Goal: Task Accomplishment & Management: Manage account settings

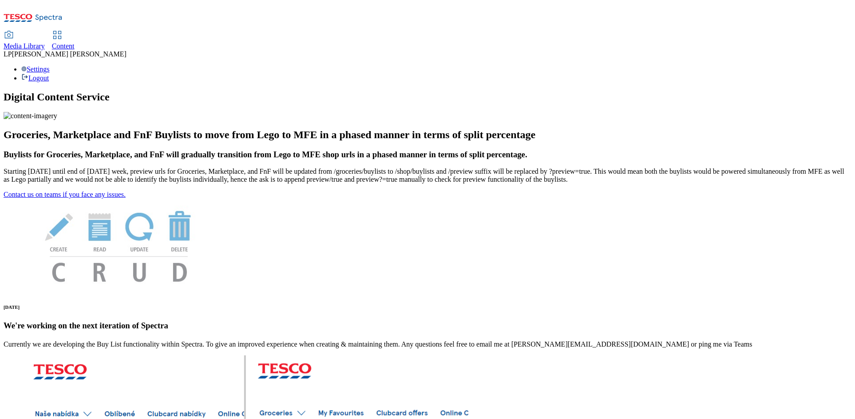
click at [75, 42] on span "Content" at bounding box center [63, 46] width 23 height 8
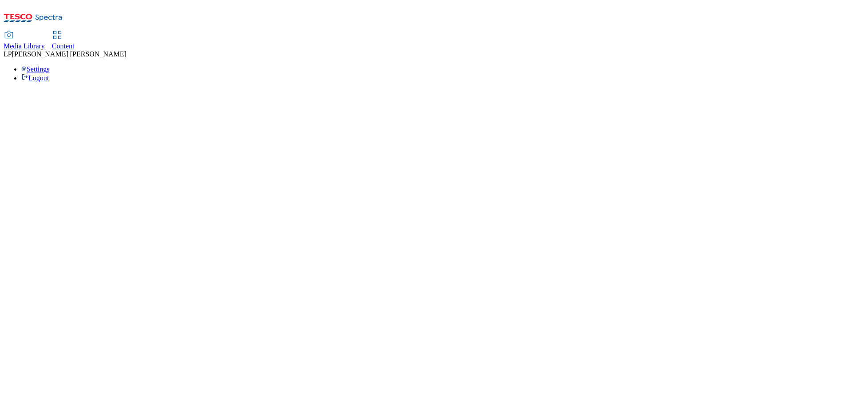
select select "phones-uk"
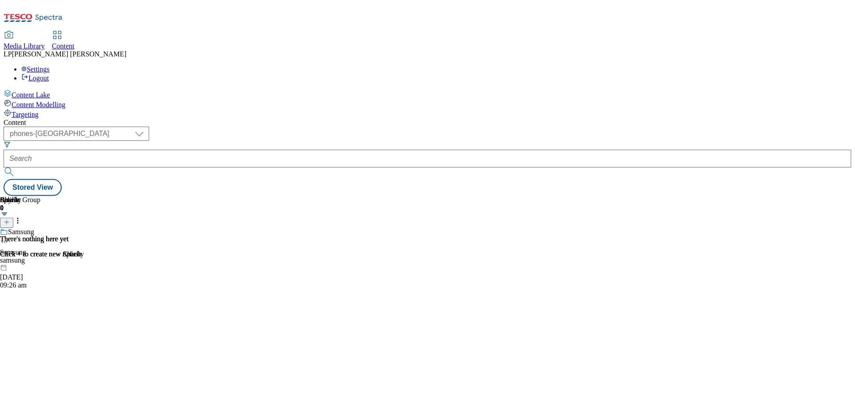
click at [45, 42] on div "Media Library" at bounding box center [24, 46] width 41 height 8
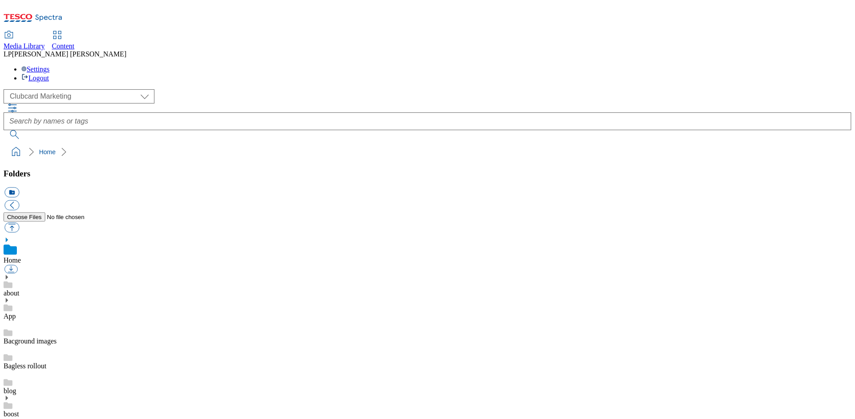
scroll to position [0, 0]
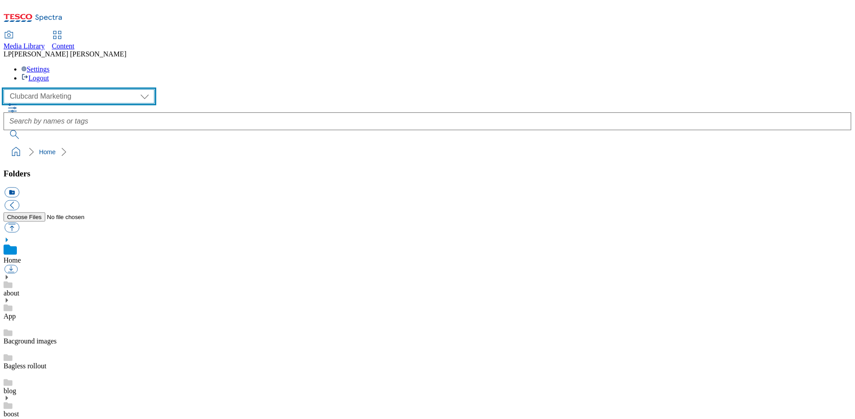
click at [79, 89] on select "Clubcard Marketing Demo Dotcom [GEOGRAPHIC_DATA] Emails GHS Marketing UK GHS Pr…" at bounding box center [79, 96] width 151 height 14
select select "flare-ghs-roi"
click at [6, 89] on select "Clubcard Marketing Demo Dotcom [GEOGRAPHIC_DATA] Emails GHS Marketing UK GHS Pr…" at bounding box center [79, 96] width 151 height 14
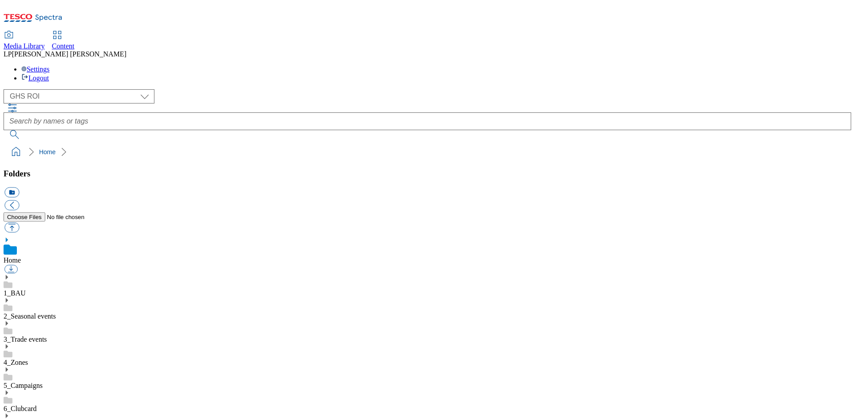
click at [8, 275] on use at bounding box center [7, 277] width 2 height 4
click at [8, 367] on use at bounding box center [7, 369] width 2 height 4
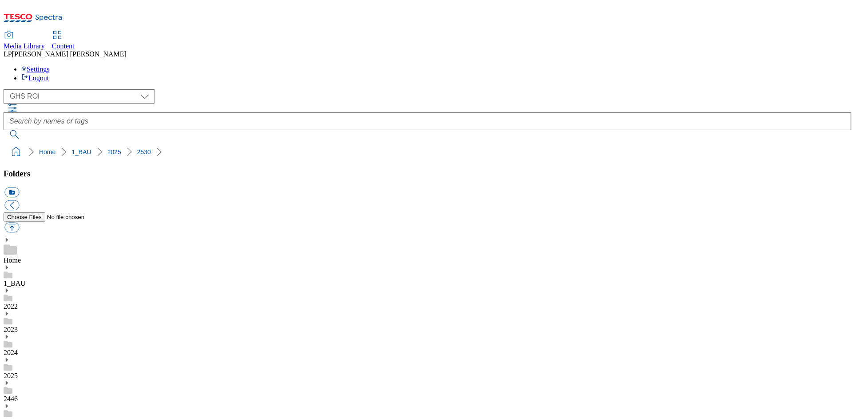
scroll to position [80, 0]
click at [75, 42] on span "Content" at bounding box center [63, 46] width 23 height 8
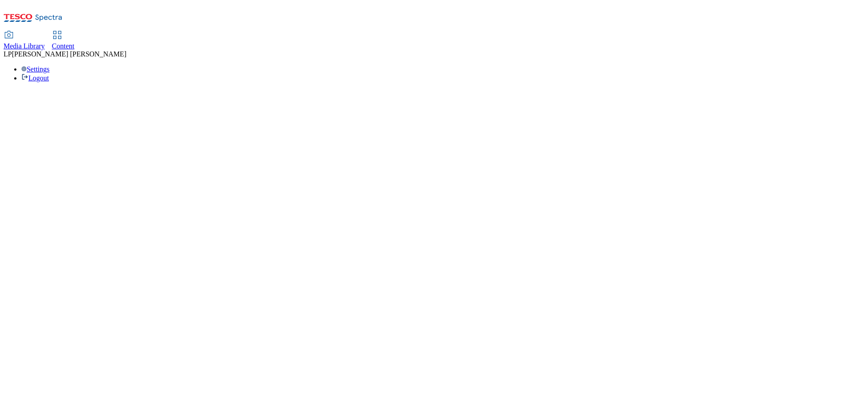
click at [75, 42] on span "Content" at bounding box center [63, 46] width 23 height 8
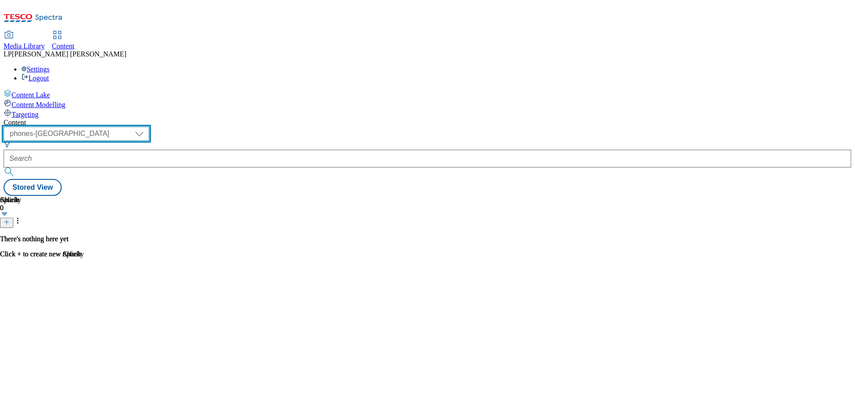
click at [149, 126] on select "dotcom-cz dotcom-hu dotcom-sk fnf-uk ghs-roi ghs-uk group-comms ighs-cz ighs-hu…" at bounding box center [77, 133] width 146 height 14
select select "ghs-roi"
click at [115, 126] on select "dotcom-cz dotcom-hu dotcom-sk fnf-uk ghs-roi ghs-uk group-comms ighs-cz ighs-hu…" at bounding box center [77, 133] width 146 height 14
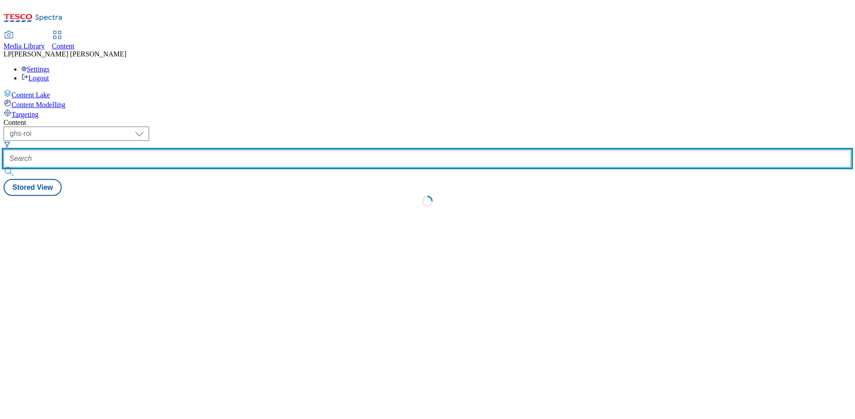
click at [249, 150] on input "text" at bounding box center [428, 159] width 848 height 18
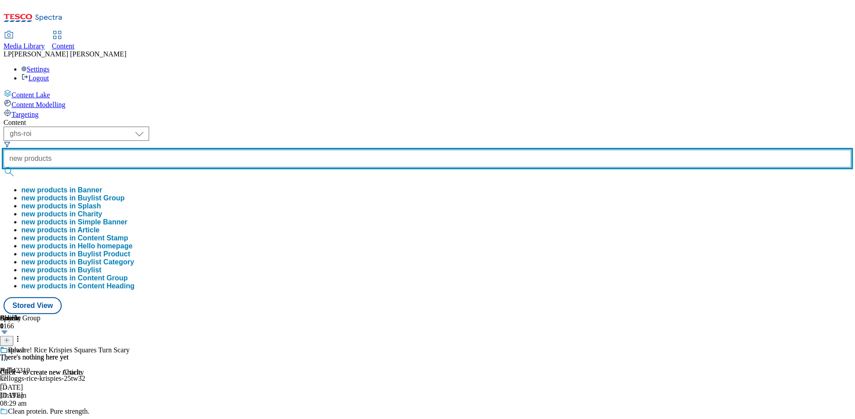
type input "new products"
click at [4, 167] on button "submit" at bounding box center [10, 171] width 12 height 9
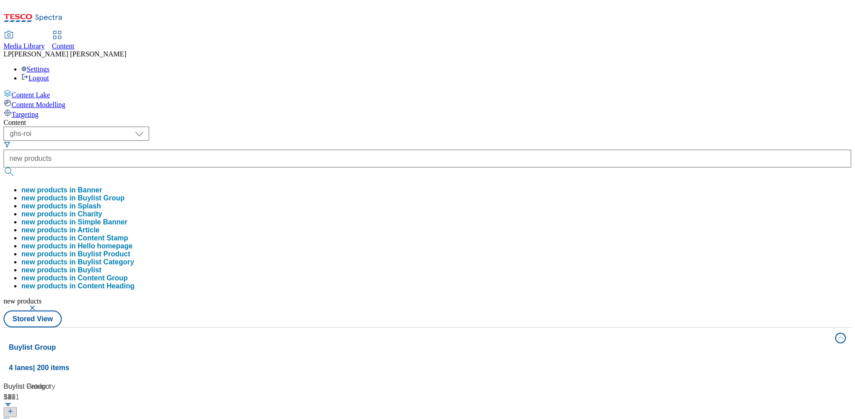
click at [376, 118] on div "Content ( optional ) dotcom-cz dotcom-hu dotcom-sk fnf-uk ghs-roi ghs-uk group-…" at bounding box center [428, 416] width 848 height 596
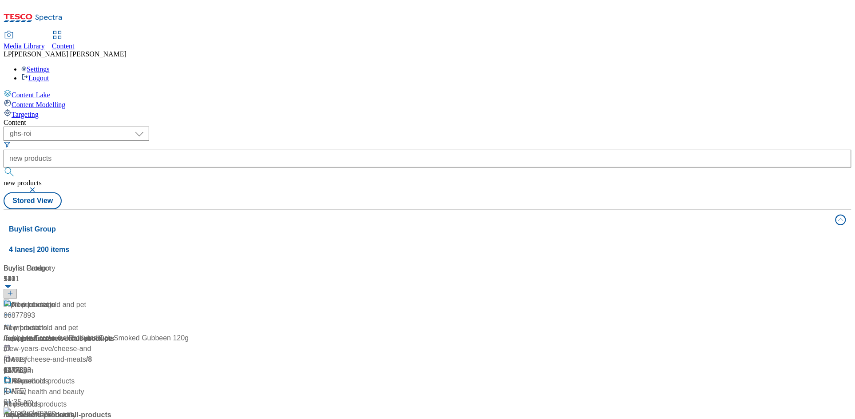
click at [120, 299] on div "New products New products / new-products 4 Apr 2024 04:47 pm" at bounding box center [62, 337] width 117 height 76
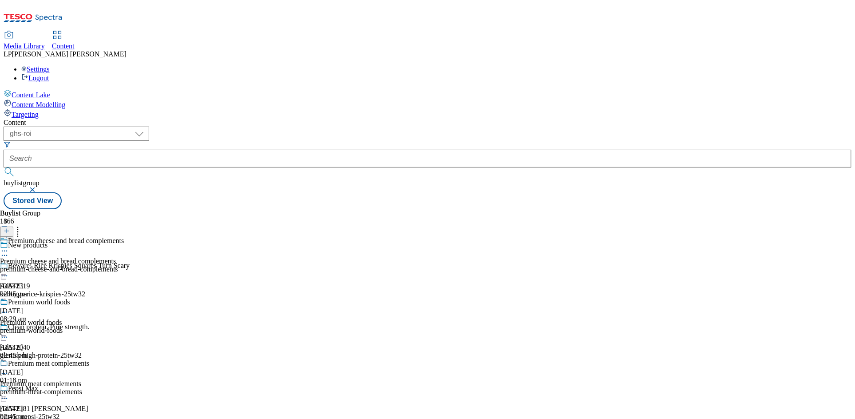
scroll to position [454, 0]
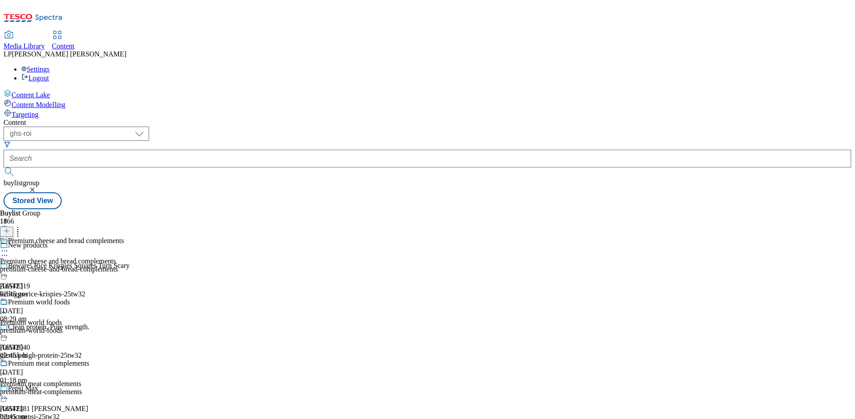
click at [124, 387] on div "premium-meat-complements" at bounding box center [62, 391] width 124 height 8
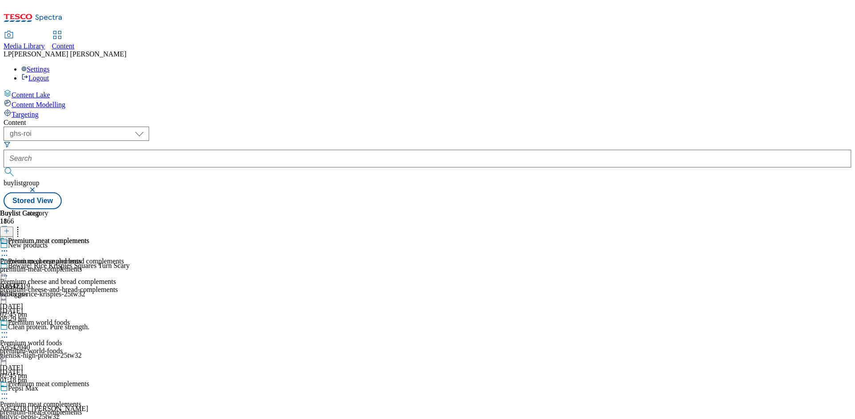
scroll to position [1417, 0]
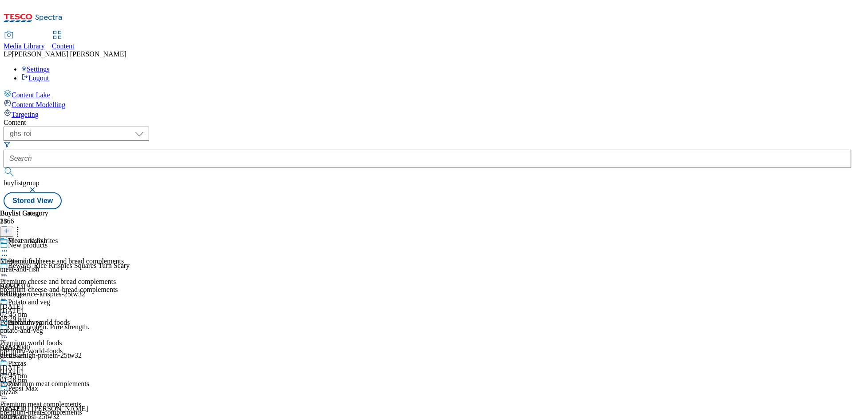
scroll to position [1287, 0]
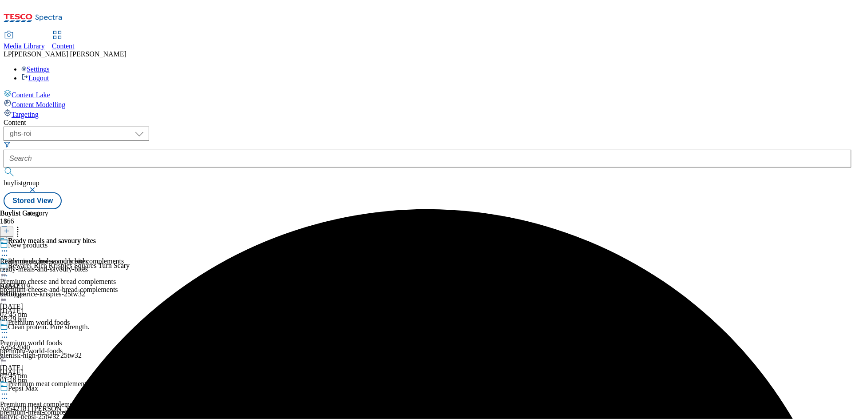
drag, startPoint x: 437, startPoint y: 190, endPoint x: 433, endPoint y: 305, distance: 114.6
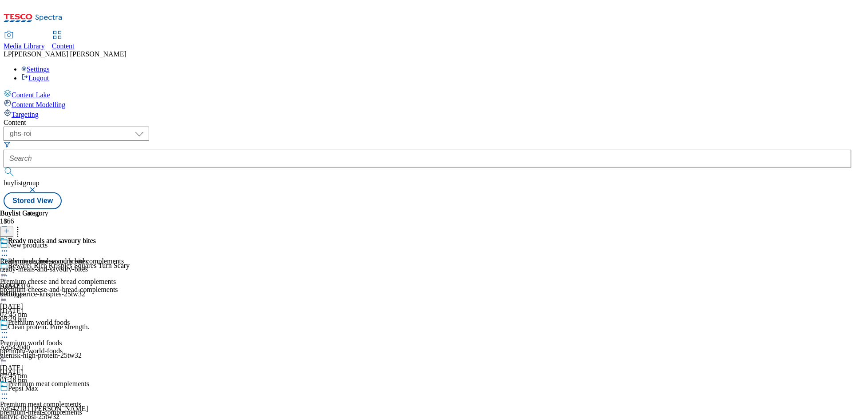
scroll to position [1294, 0]
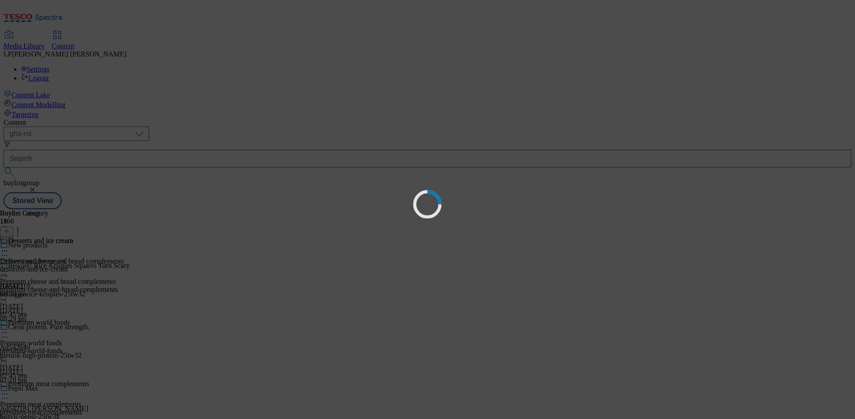
scroll to position [0, 0]
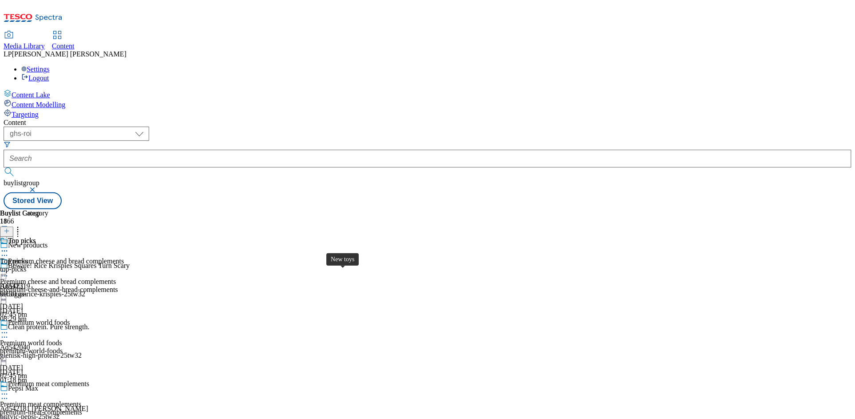
scroll to position [553, 0]
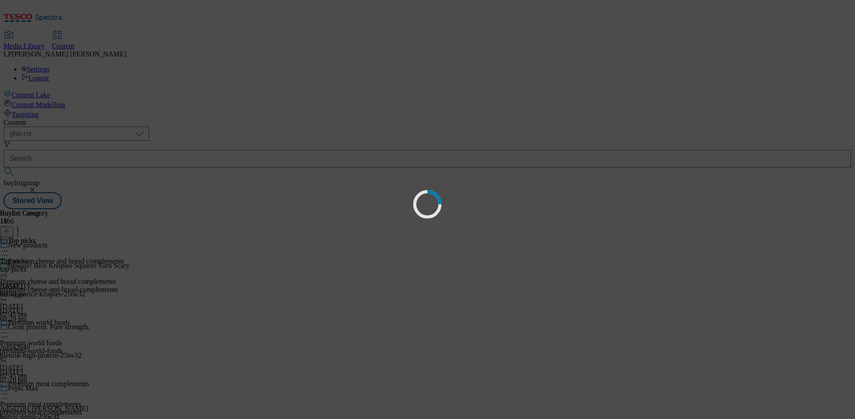
scroll to position [0, 0]
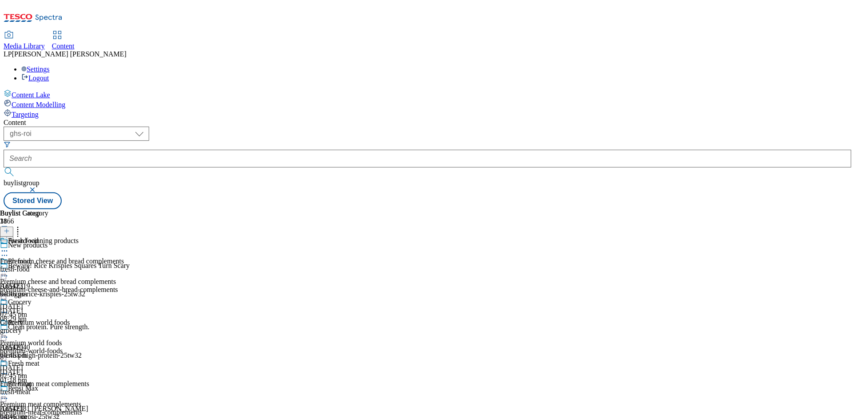
scroll to position [486, 0]
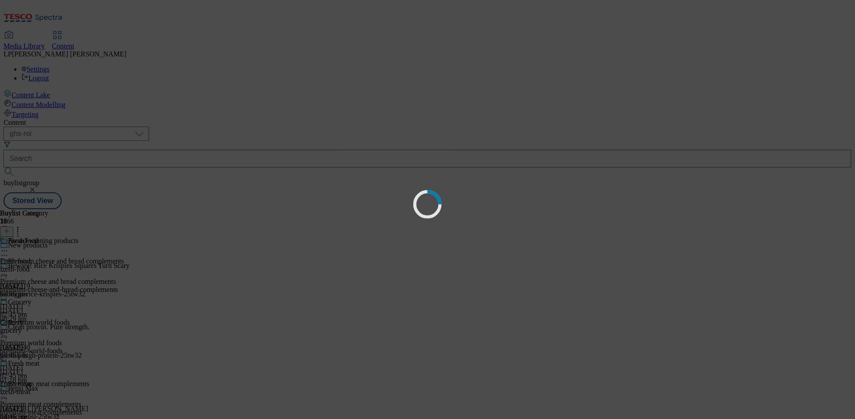
scroll to position [0, 0]
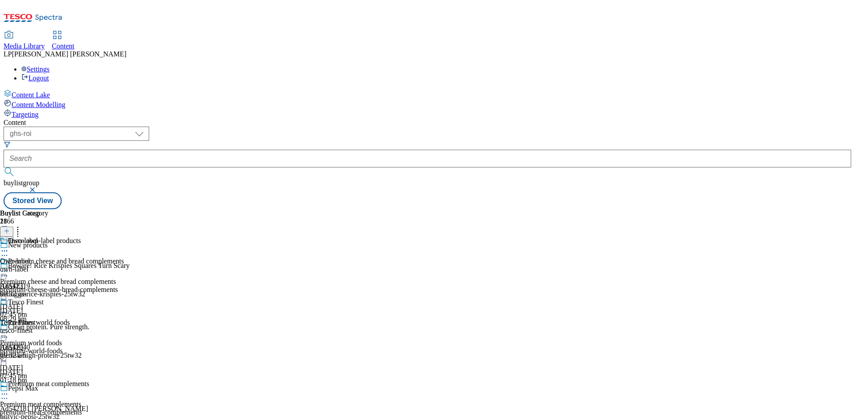
scroll to position [427, 0]
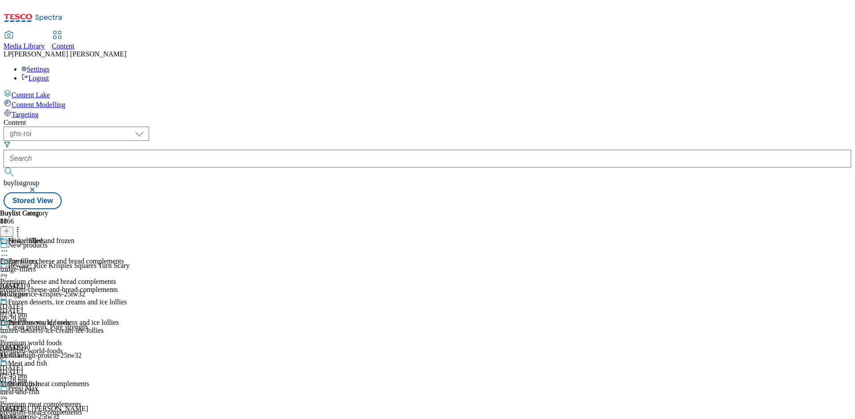
click at [9, 246] on icon at bounding box center [4, 250] width 9 height 9
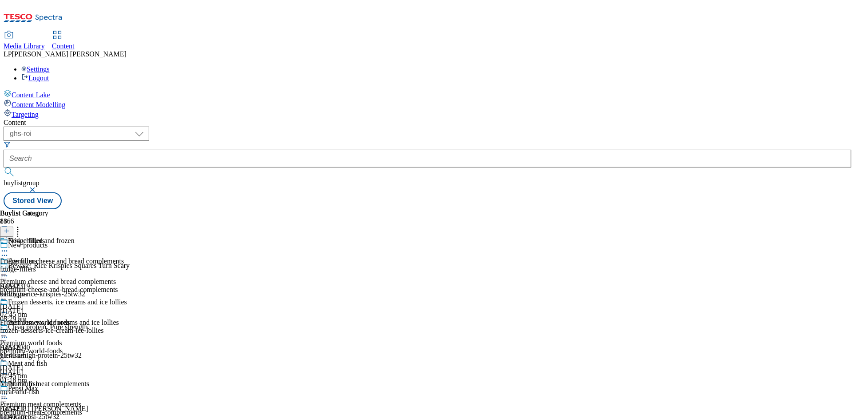
click at [8, 271] on circle at bounding box center [6, 271] width 1 height 1
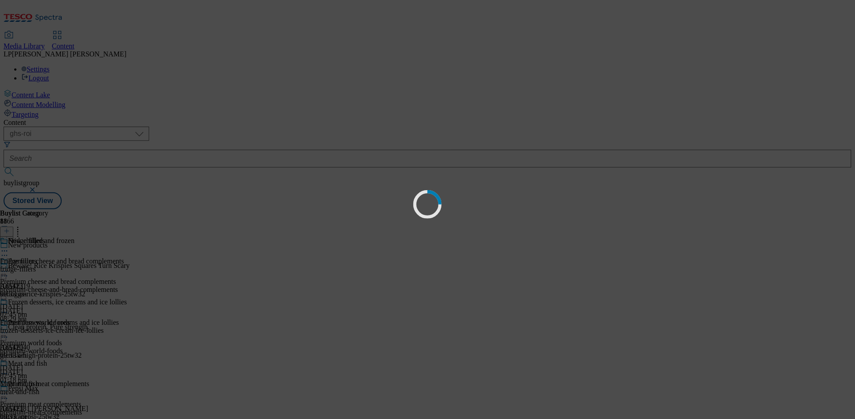
scroll to position [0, 0]
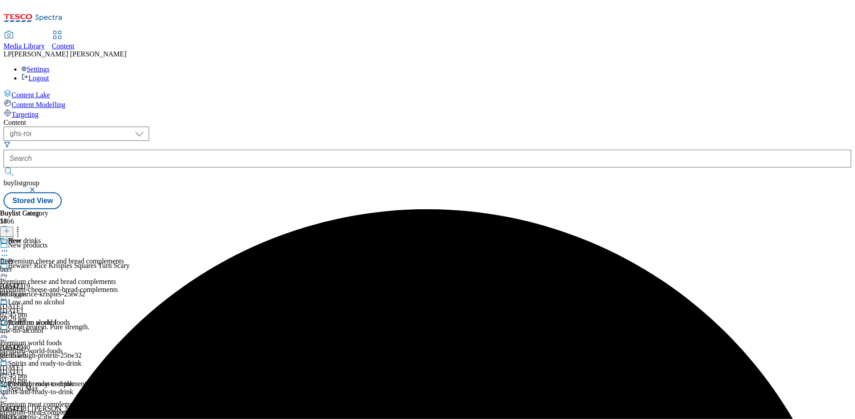
scroll to position [282, 0]
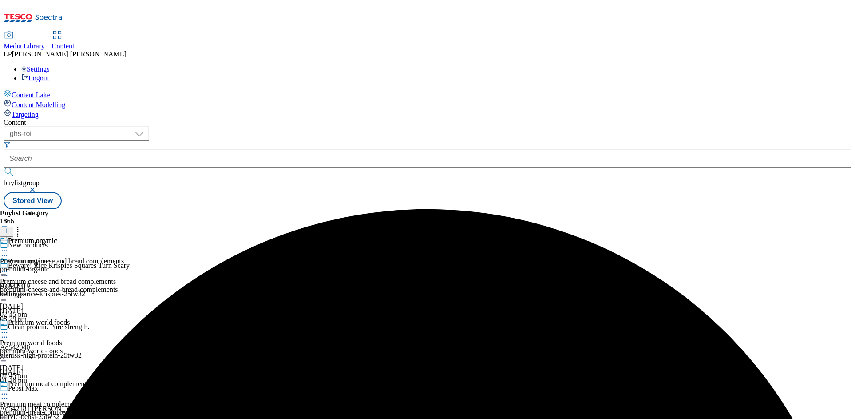
scroll to position [153, 0]
click at [9, 389] on icon at bounding box center [4, 393] width 9 height 9
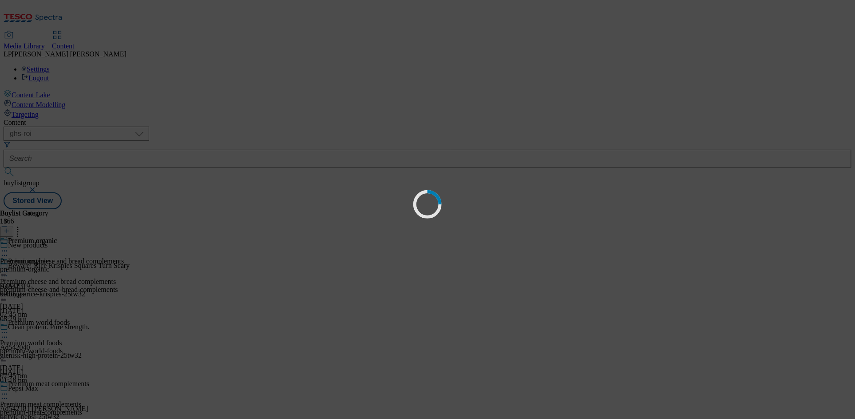
scroll to position [0, 0]
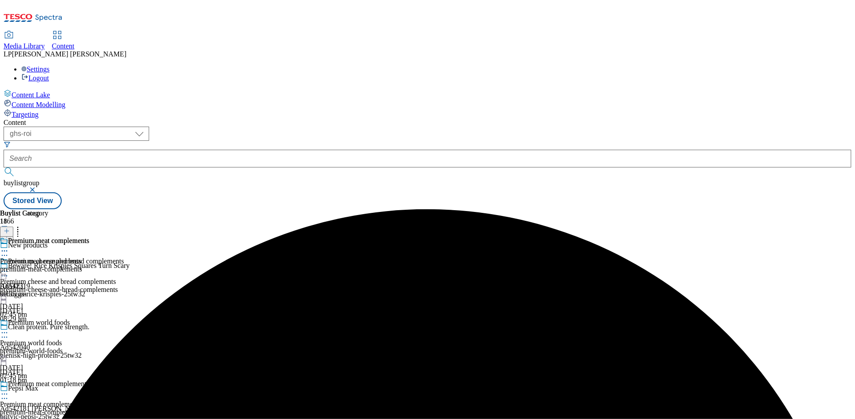
click at [9, 328] on icon at bounding box center [4, 332] width 9 height 9
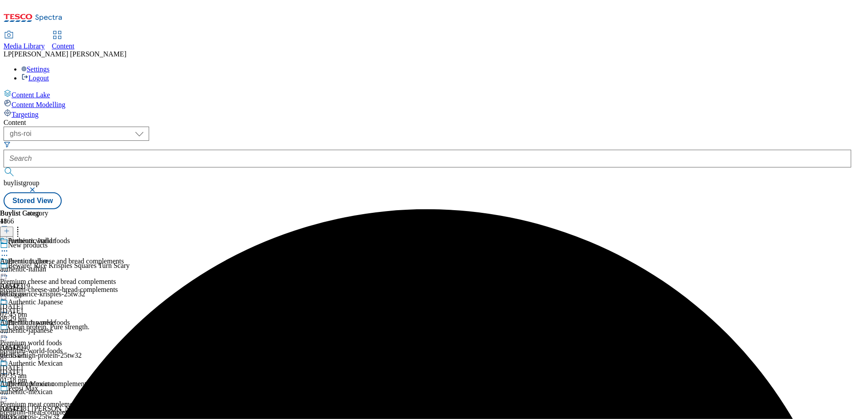
click at [9, 267] on icon at bounding box center [4, 271] width 9 height 9
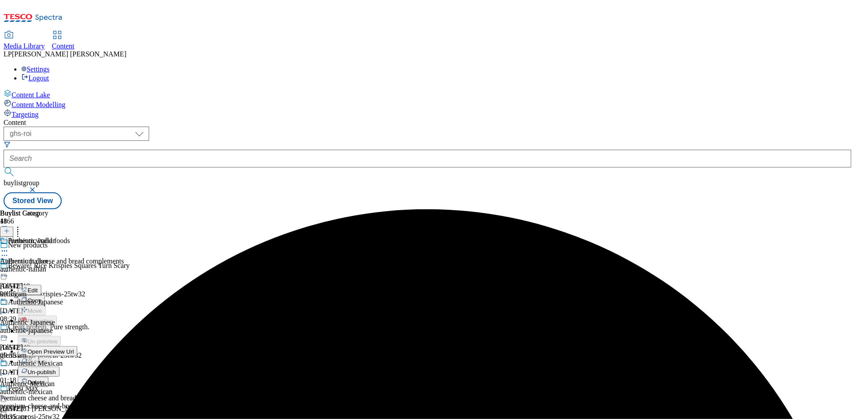
click at [56, 368] on span "Un-publish" at bounding box center [42, 371] width 28 height 7
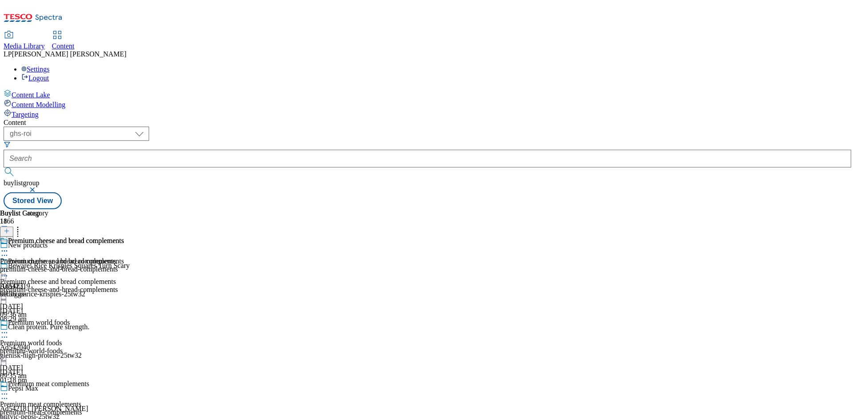
scroll to position [447, 0]
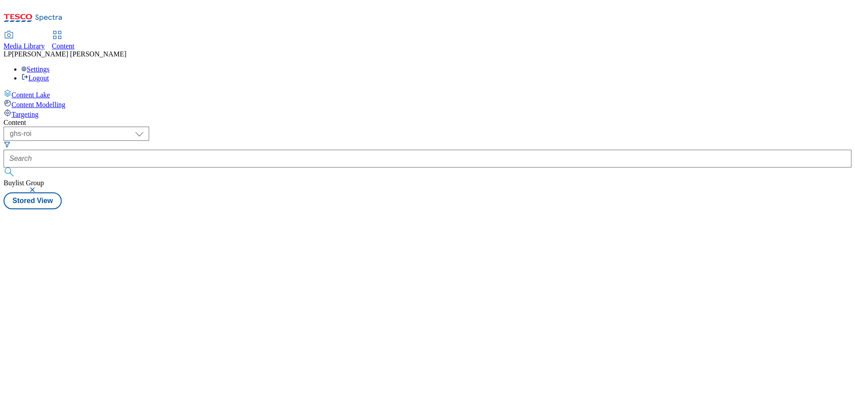
select select "ghs-roi"
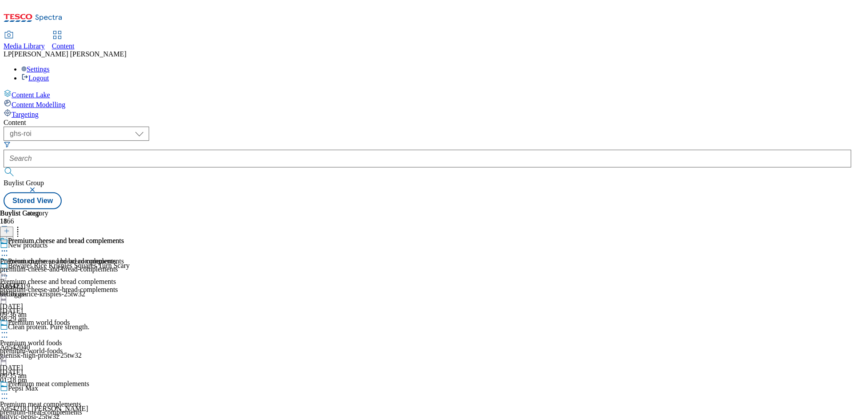
scroll to position [1051, 0]
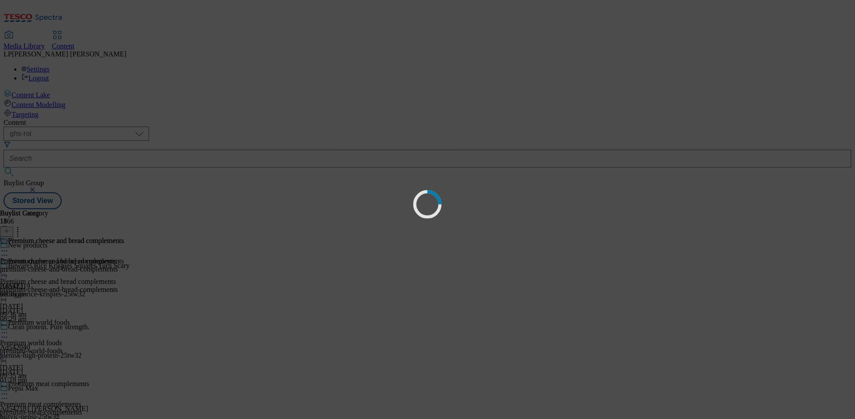
scroll to position [0, 0]
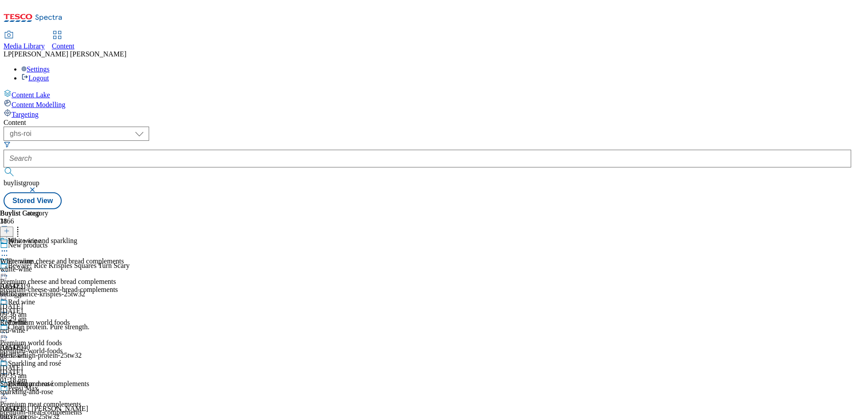
scroll to position [1092, 0]
click at [22, 225] on icon at bounding box center [17, 229] width 9 height 9
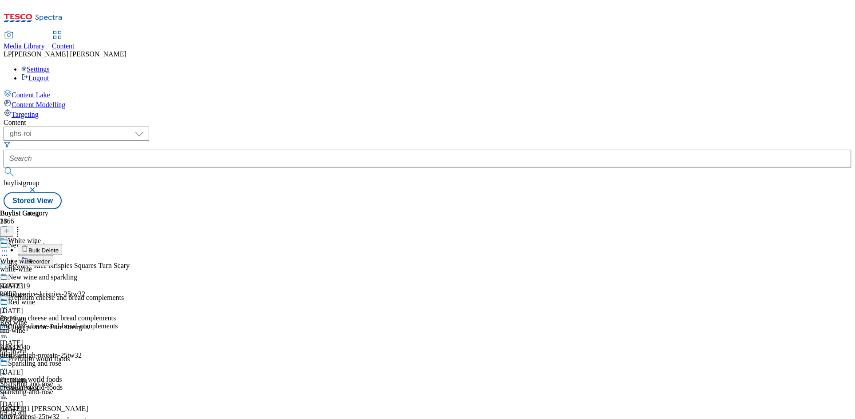
click at [53, 255] on button "Reorder" at bounding box center [36, 260] width 36 height 11
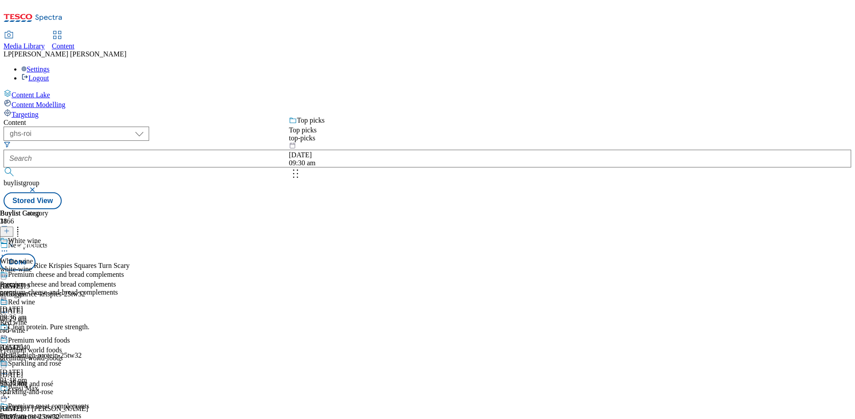
drag, startPoint x: 348, startPoint y: 304, endPoint x: 347, endPoint y: 164, distance: 140.3
click at [347, 164] on body "Icons icon_account icon_add icon_backward_link icon_basket icon_benefits icon_c…" at bounding box center [428, 106] width 848 height 205
drag, startPoint x: 344, startPoint y: 310, endPoint x: 344, endPoint y: 209, distance: 101.6
click at [344, 209] on body "Icons icon_account icon_add icon_backward_link icon_basket icon_benefits icon_c…" at bounding box center [428, 106] width 848 height 205
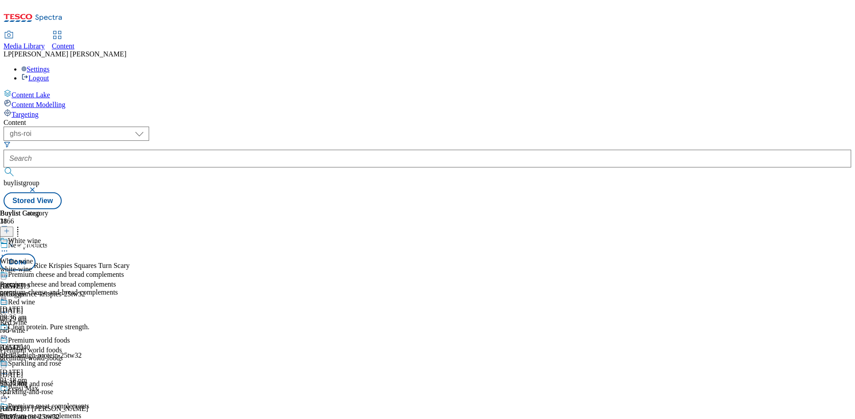
scroll to position [903, 0]
drag, startPoint x: 356, startPoint y: 278, endPoint x: 355, endPoint y: 190, distance: 88.3
click at [355, 190] on body "Icons icon_account icon_add icon_backward_link icon_basket icon_benefits icon_c…" at bounding box center [428, 106] width 848 height 205
drag, startPoint x: 352, startPoint y: 352, endPoint x: 351, endPoint y: 197, distance: 155.3
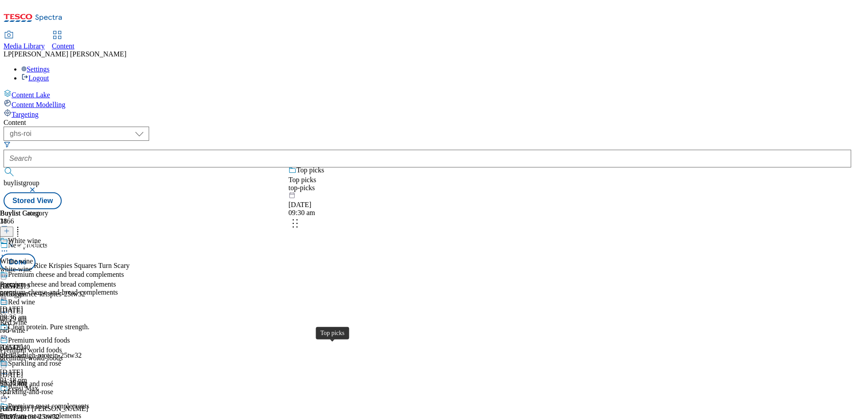
click at [351, 197] on body "Icons icon_account icon_add icon_backward_link icon_basket icon_benefits icon_c…" at bounding box center [428, 106] width 848 height 205
drag, startPoint x: 353, startPoint y: 302, endPoint x: 351, endPoint y: 218, distance: 83.9
click at [351, 209] on body "Icons icon_account icon_add icon_backward_link icon_basket icon_benefits icon_c…" at bounding box center [428, 106] width 848 height 205
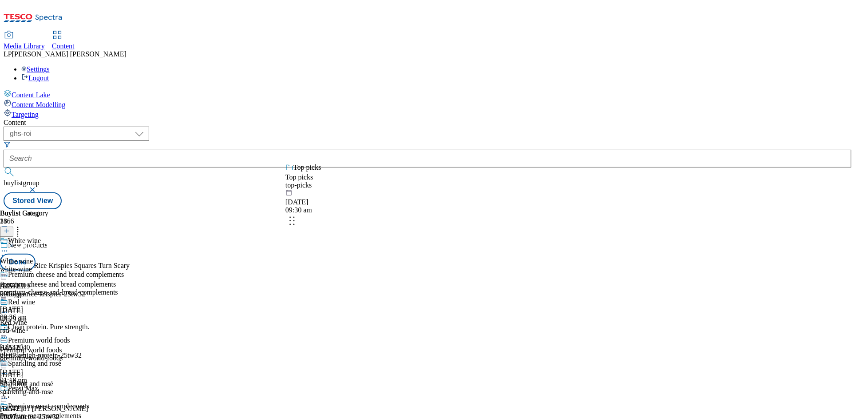
drag, startPoint x: 359, startPoint y: 276, endPoint x: 353, endPoint y: 189, distance: 86.7
click at [353, 189] on body "Icons icon_account icon_add icon_backward_link icon_basket icon_benefits icon_c…" at bounding box center [428, 106] width 848 height 205
drag, startPoint x: 357, startPoint y: 257, endPoint x: 359, endPoint y: 190, distance: 67.0
click at [359, 190] on body "Icons icon_account icon_add icon_backward_link icon_basket icon_benefits icon_c…" at bounding box center [428, 106] width 848 height 205
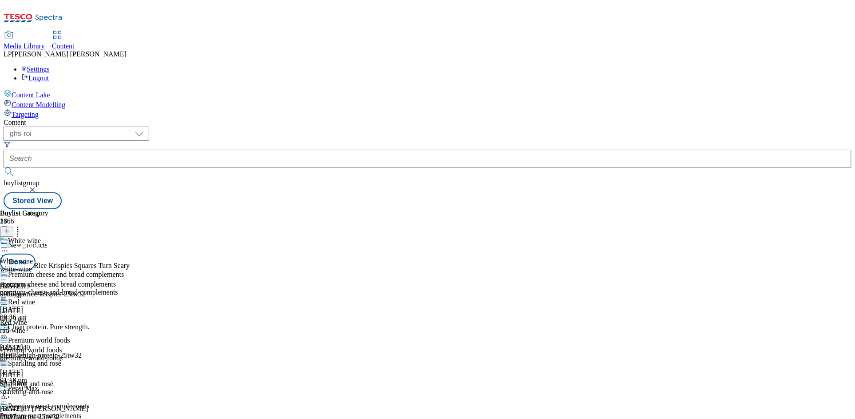
scroll to position [344, 0]
drag, startPoint x: 357, startPoint y: 288, endPoint x: 363, endPoint y: 205, distance: 83.6
click at [363, 205] on body "Icons icon_account icon_add icon_backward_link icon_basket icon_benefits icon_c…" at bounding box center [428, 106] width 848 height 205
drag, startPoint x: 353, startPoint y: 253, endPoint x: 357, endPoint y: 177, distance: 76.4
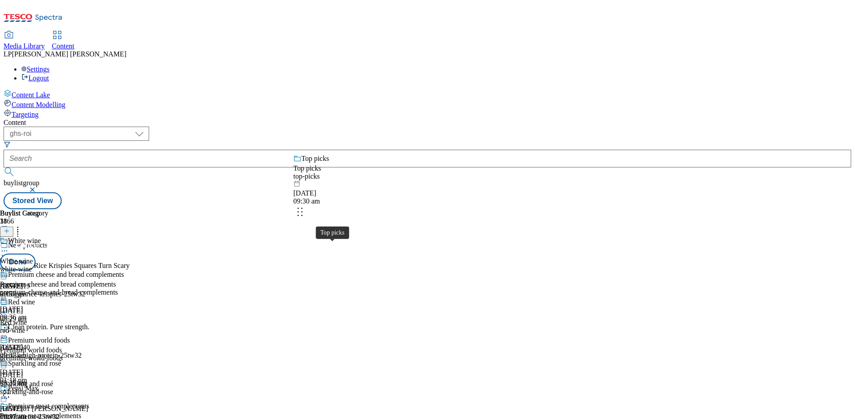
click at [357, 177] on body "Icons icon_account icon_add icon_backward_link icon_basket icon_benefits icon_c…" at bounding box center [428, 106] width 848 height 205
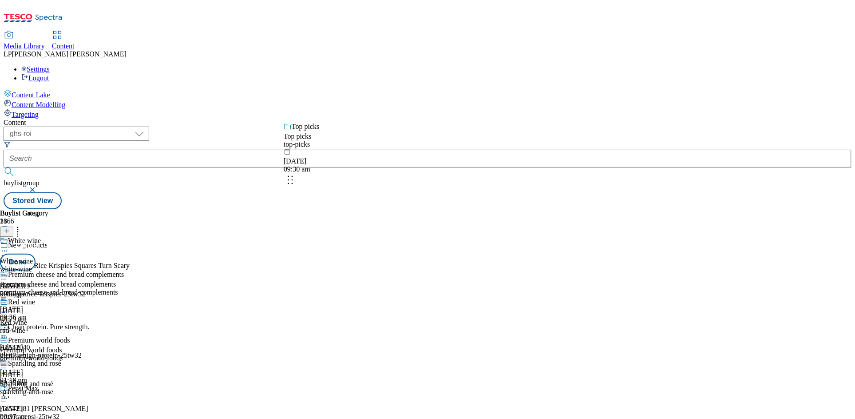
drag, startPoint x: 355, startPoint y: 241, endPoint x: 349, endPoint y: 169, distance: 72.6
click at [349, 169] on body "Icons icon_account icon_add icon_backward_link icon_basket icon_benefits icon_c…" at bounding box center [428, 106] width 848 height 205
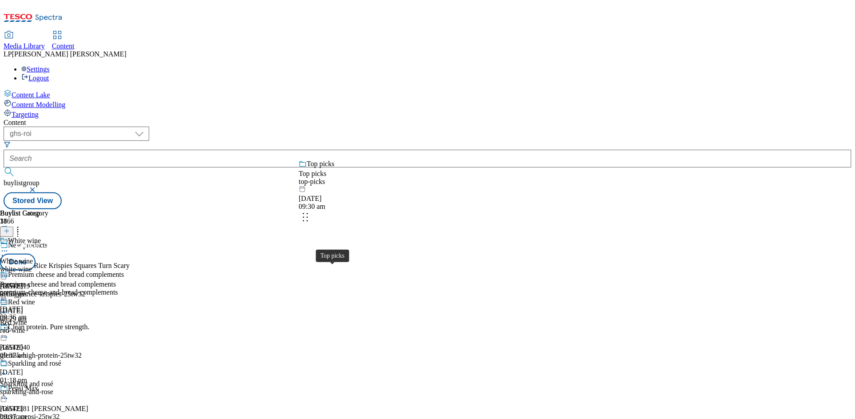
drag, startPoint x: 356, startPoint y: 278, endPoint x: 365, endPoint y: 193, distance: 85.2
click at [365, 193] on body "Icons icon_account icon_add icon_backward_link icon_basket icon_benefits icon_c…" at bounding box center [428, 106] width 848 height 205
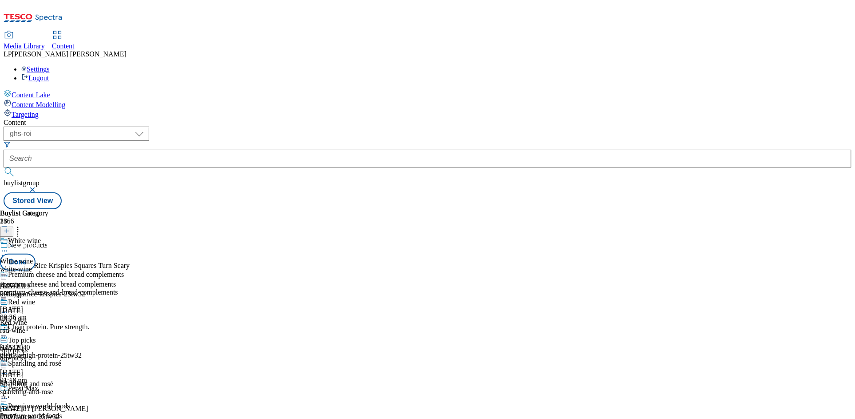
scroll to position [0, 0]
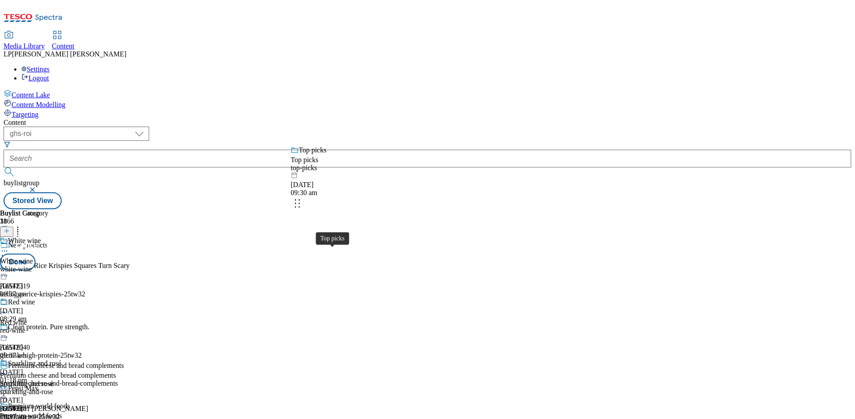
drag, startPoint x: 351, startPoint y: 259, endPoint x: 351, endPoint y: 178, distance: 80.8
click at [351, 178] on body "Icons icon_account icon_add icon_backward_link icon_basket icon_benefits icon_c…" at bounding box center [428, 106] width 848 height 205
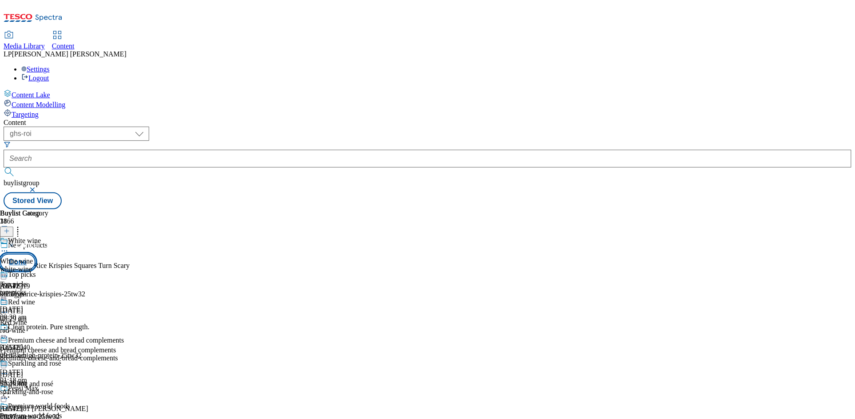
click at [36, 253] on button "Done" at bounding box center [18, 261] width 36 height 17
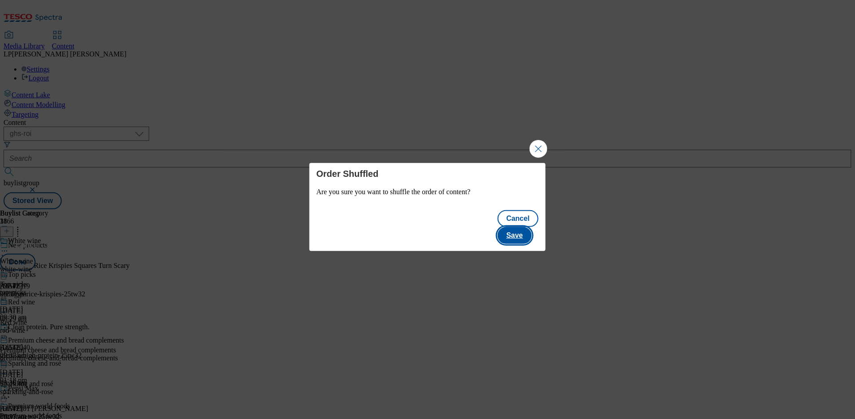
click at [523, 228] on button "Save" at bounding box center [515, 235] width 34 height 17
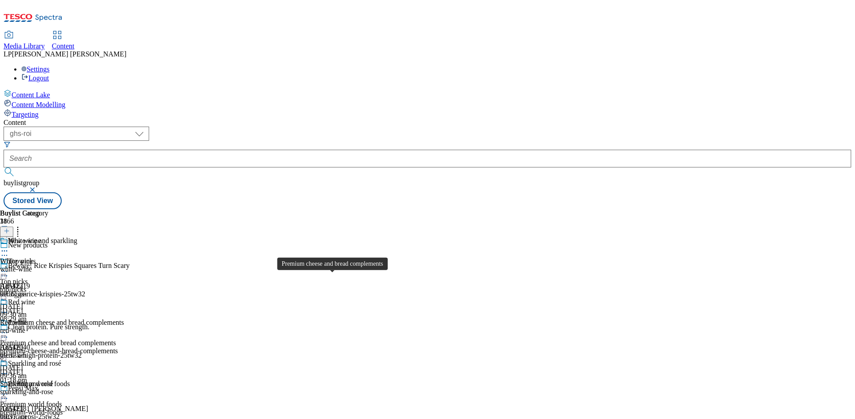
scroll to position [538, 0]
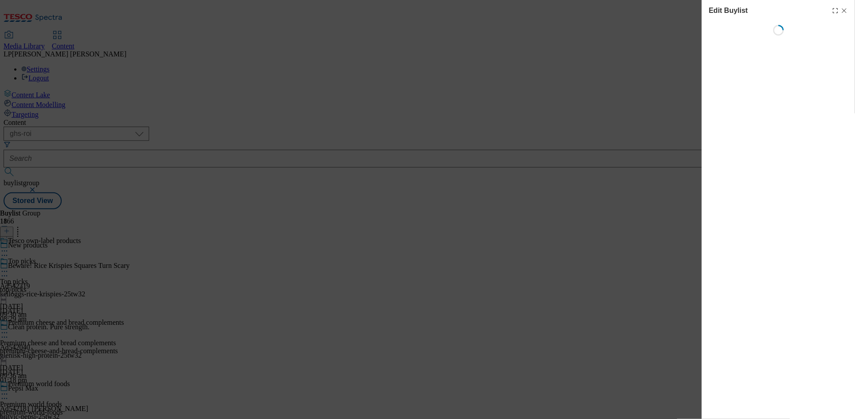
select select "evergreen"
select select "Banner"
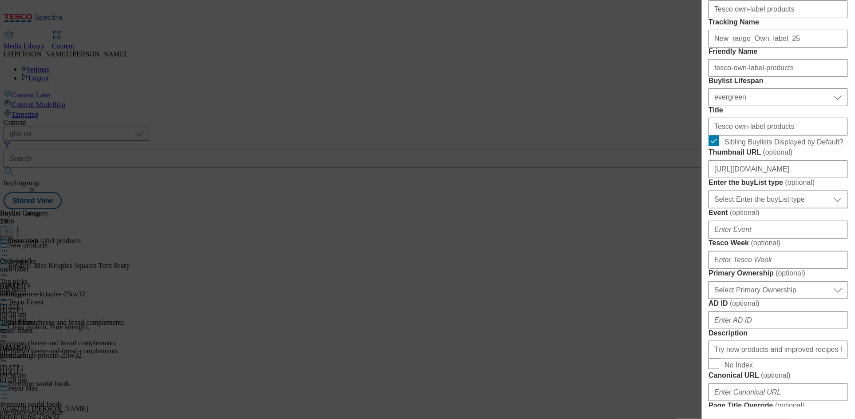
scroll to position [149, 0]
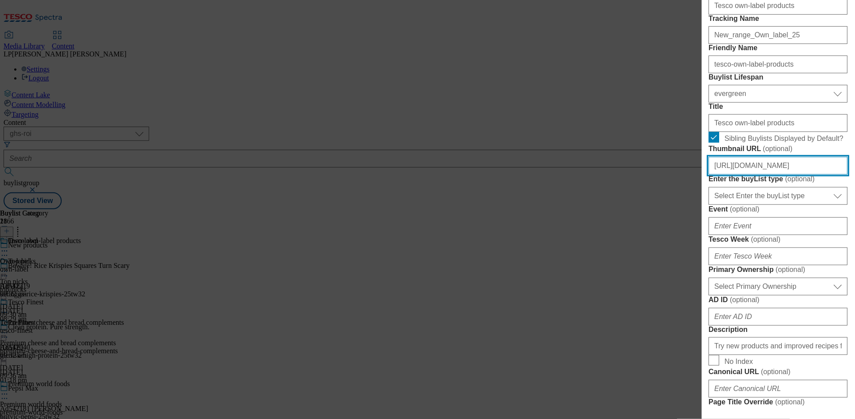
click at [754, 174] on input "https://digitalcontent.api.tesco.com/v2/media/ghs-roi/7ca10304-bd0d-474f-83b3-b…" at bounding box center [778, 166] width 139 height 18
paste input "16bd2229-aa79-44c1-bd3d-77792e2b617f/2529-BLThumbnail-new-Own"
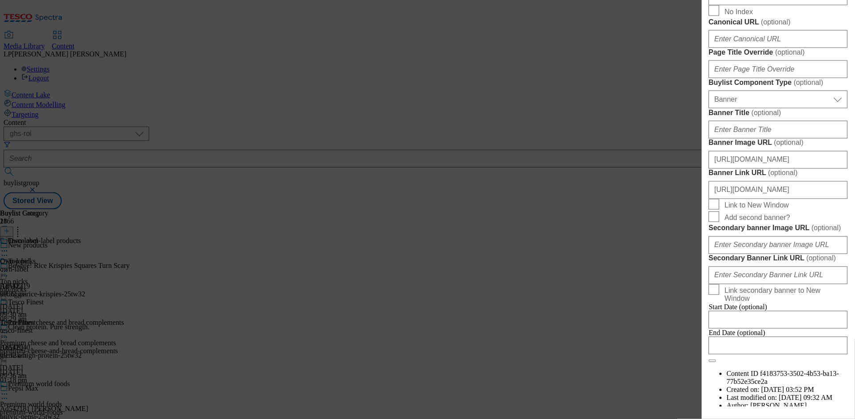
scroll to position [878, 0]
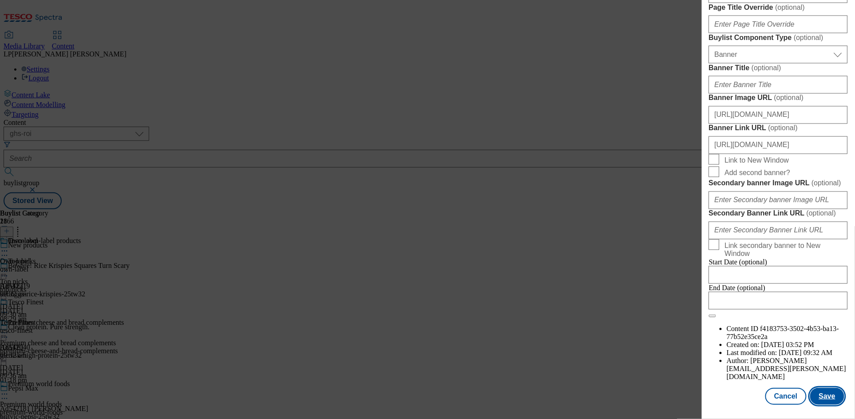
type input "https://digitalcontent.api.tesco.com/v2/media/ghs-roi/16bd2229-aa79-44c1-bd3d-7…"
click at [825, 397] on button "Save" at bounding box center [827, 395] width 34 height 17
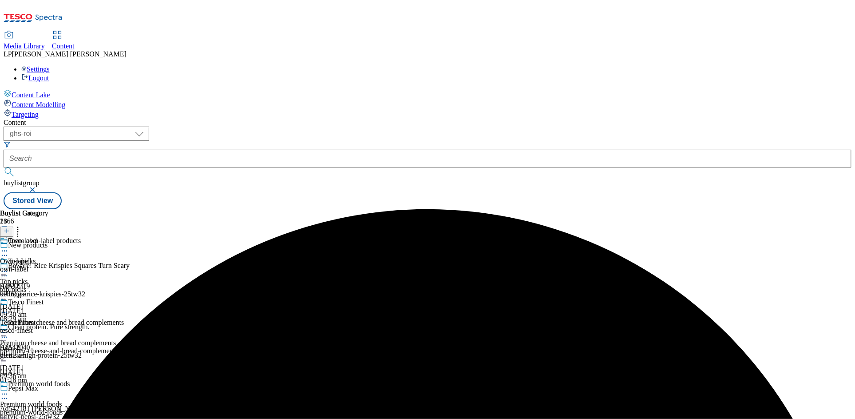
click at [9, 246] on icon at bounding box center [4, 250] width 9 height 9
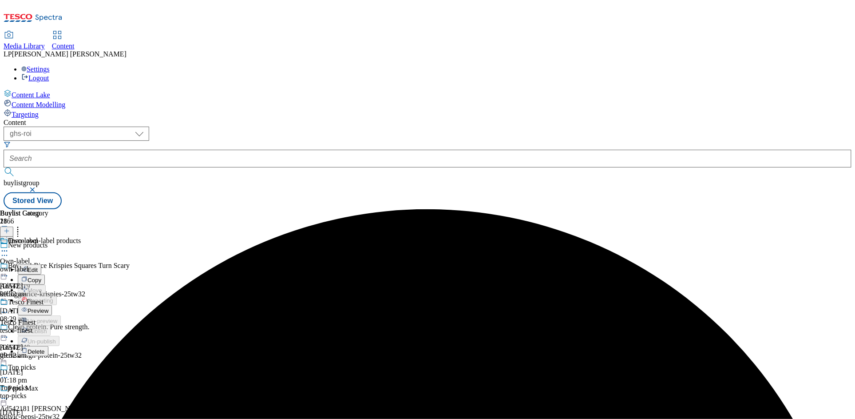
click at [48, 307] on span "Preview" at bounding box center [38, 310] width 21 height 7
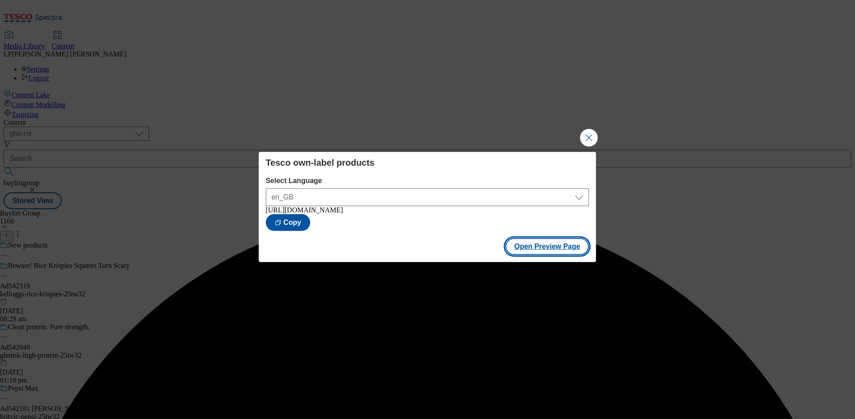
click at [541, 252] on button "Open Preview Page" at bounding box center [547, 246] width 84 height 17
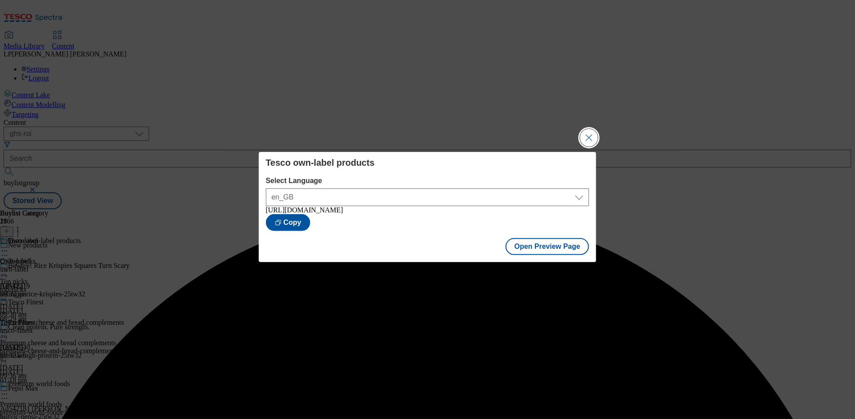
click at [591, 133] on button "Close Modal" at bounding box center [589, 138] width 18 height 18
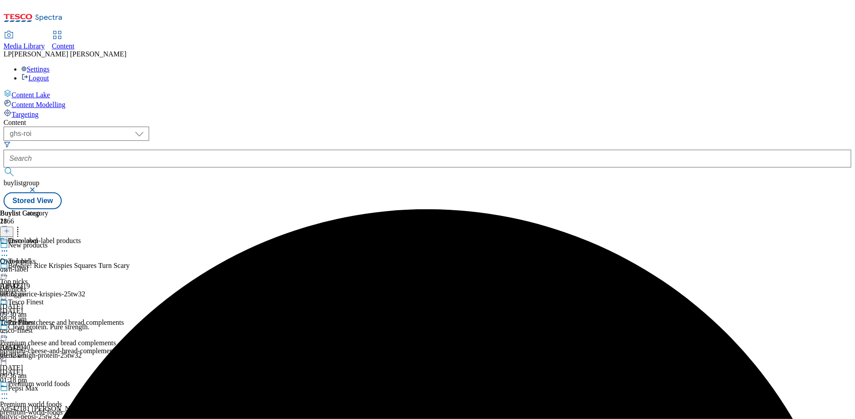
click at [124, 237] on div "Tesco own-label products" at bounding box center [62, 247] width 124 height 20
click at [9, 246] on icon at bounding box center [4, 250] width 9 height 9
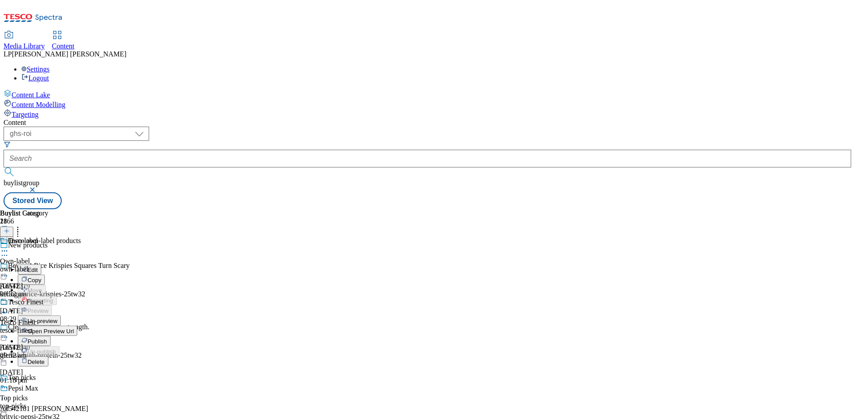
click at [47, 338] on span "Publish" at bounding box center [38, 341] width 20 height 7
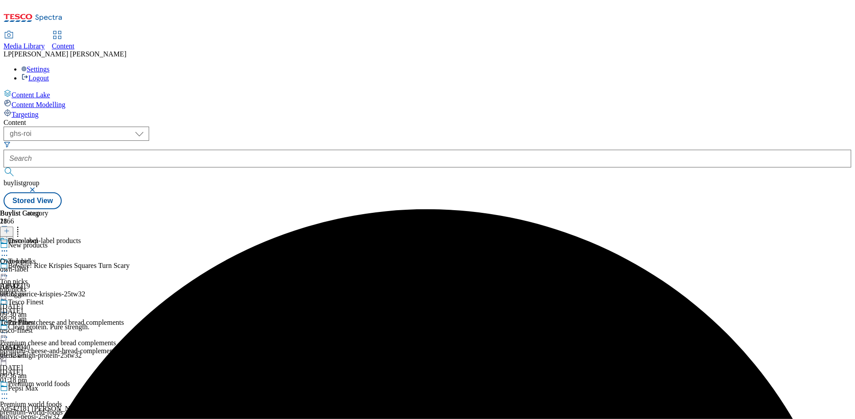
scroll to position [575, 0]
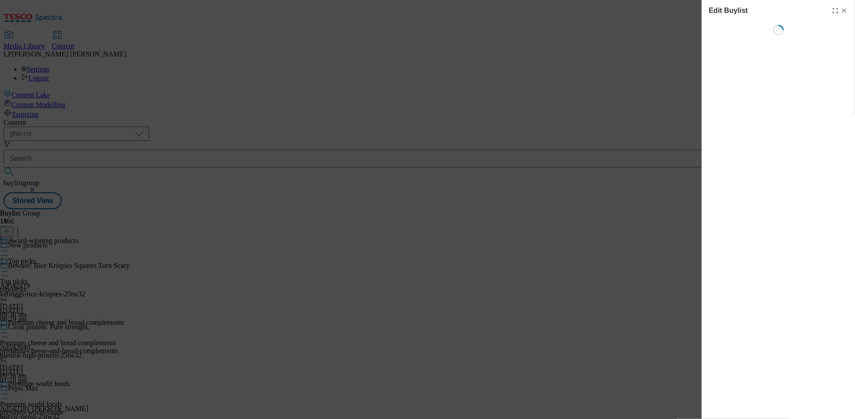
select select "evergreen"
select select "Banner"
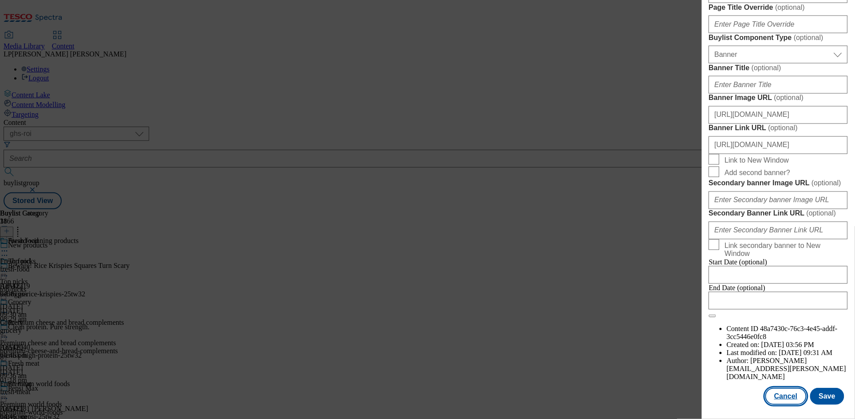
click at [781, 389] on button "Cancel" at bounding box center [785, 395] width 41 height 17
select select "evergreen"
select select "Banner"
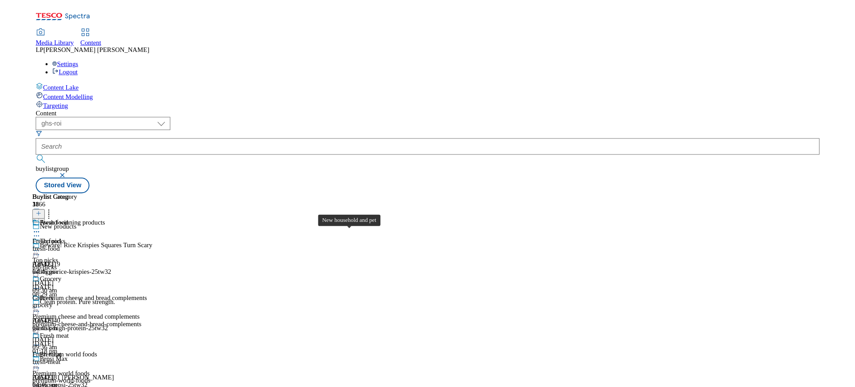
scroll to position [1417, 0]
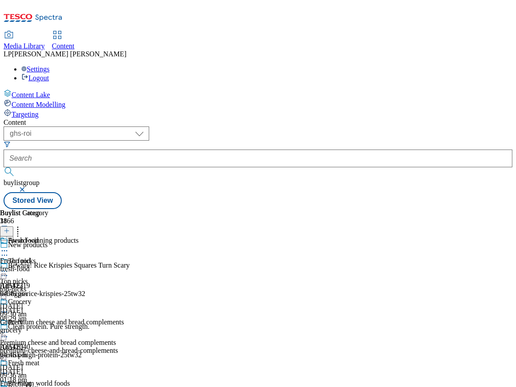
scroll to position [1299, 0]
click at [22, 225] on icon at bounding box center [17, 229] width 9 height 9
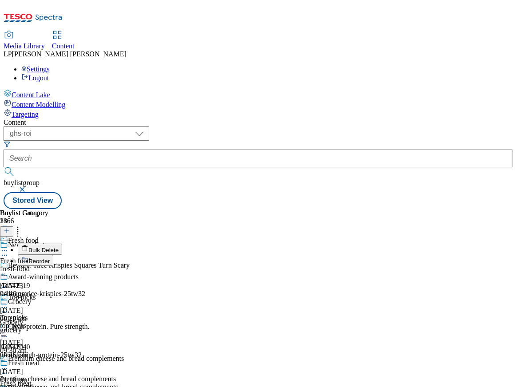
click at [53, 255] on button "Reorder" at bounding box center [36, 260] width 36 height 11
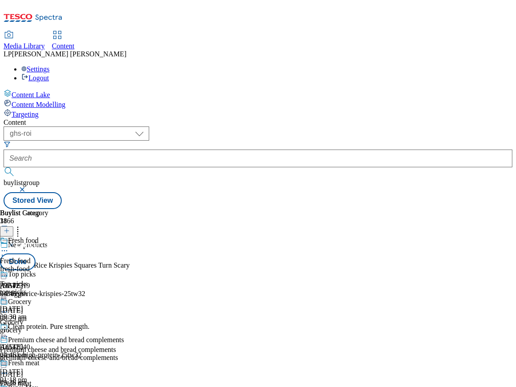
scroll to position [1316, 0]
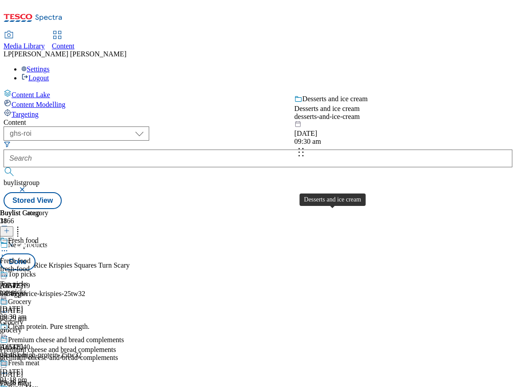
drag, startPoint x: 353, startPoint y: 223, endPoint x: 357, endPoint y: 130, distance: 93.3
click at [357, 130] on body "Icons icon_account icon_add icon_backward_link icon_basket icon_benefits icon_c…" at bounding box center [258, 106] width 509 height 205
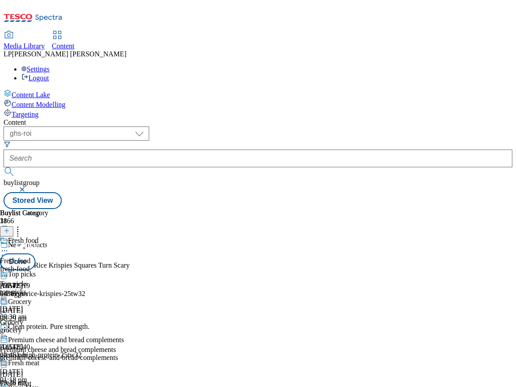
scroll to position [1149, 0]
drag, startPoint x: 360, startPoint y: 304, endPoint x: 364, endPoint y: 194, distance: 110.6
click at [364, 194] on body "Icons icon_account icon_add icon_backward_link icon_basket icon_benefits icon_c…" at bounding box center [258, 106] width 509 height 205
drag, startPoint x: 361, startPoint y: 236, endPoint x: 356, endPoint y: 156, distance: 79.6
click at [356, 156] on body "Icons icon_account icon_add icon_backward_link icon_basket icon_benefits icon_c…" at bounding box center [258, 106] width 509 height 205
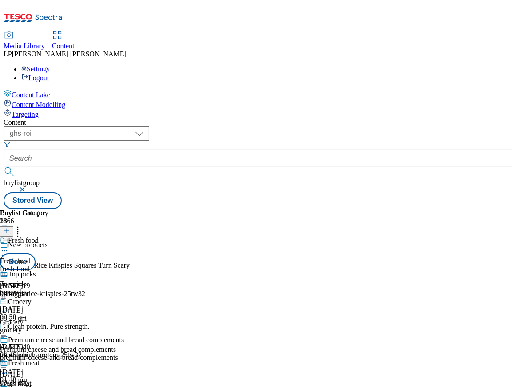
scroll to position [984, 0]
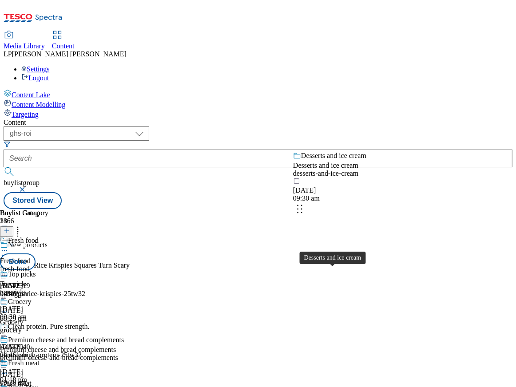
drag, startPoint x: 354, startPoint y: 281, endPoint x: 356, endPoint y: 185, distance: 96.3
click at [356, 185] on body "Icons icon_account icon_add icon_backward_link icon_basket icon_benefits icon_c…" at bounding box center [258, 106] width 509 height 205
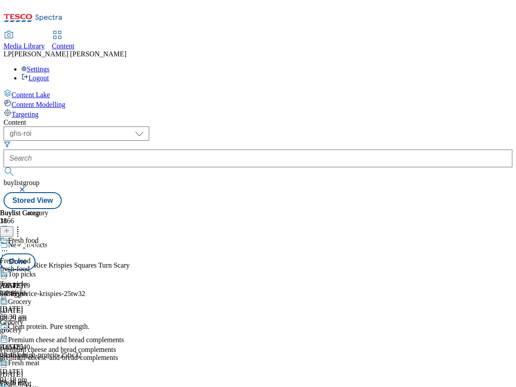
scroll to position [915, 0]
drag, startPoint x: 362, startPoint y: 264, endPoint x: 361, endPoint y: 178, distance: 85.2
click at [361, 178] on body "Icons icon_account icon_add icon_backward_link icon_basket icon_benefits icon_c…" at bounding box center [258, 106] width 509 height 205
drag, startPoint x: 365, startPoint y: 245, endPoint x: 361, endPoint y: 174, distance: 71.1
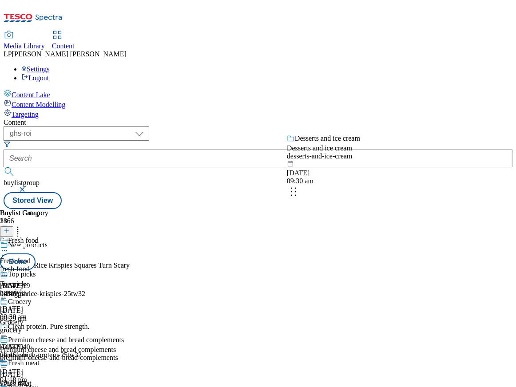
click at [361, 174] on body "Icons icon_account icon_add icon_backward_link icon_basket icon_benefits icon_c…" at bounding box center [258, 106] width 509 height 205
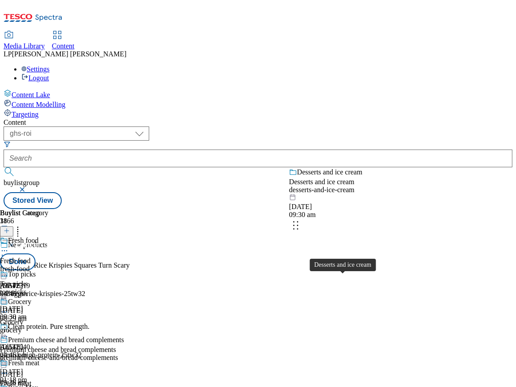
drag, startPoint x: 365, startPoint y: 287, endPoint x: 364, endPoint y: 188, distance: 98.5
click at [364, 188] on body "Icons icon_account icon_add icon_backward_link icon_basket icon_benefits icon_c…" at bounding box center [258, 106] width 509 height 205
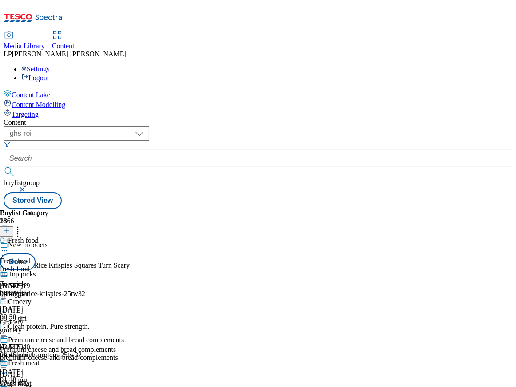
scroll to position [613, 0]
drag, startPoint x: 365, startPoint y: 292, endPoint x: 362, endPoint y: 188, distance: 103.9
click at [362, 188] on body "Icons icon_account icon_add icon_backward_link icon_basket icon_benefits icon_c…" at bounding box center [258, 106] width 509 height 205
drag, startPoint x: 365, startPoint y: 275, endPoint x: 367, endPoint y: 201, distance: 73.7
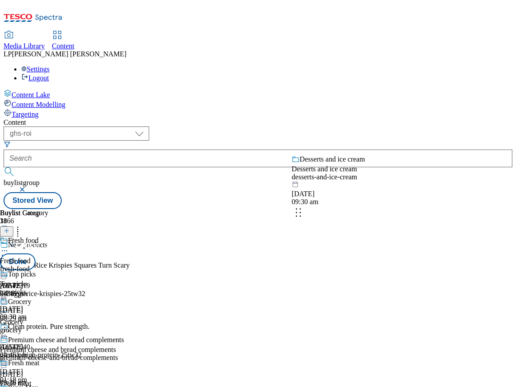
click at [367, 201] on body "Icons icon_account icon_add icon_backward_link icon_basket icon_benefits icon_c…" at bounding box center [258, 106] width 509 height 205
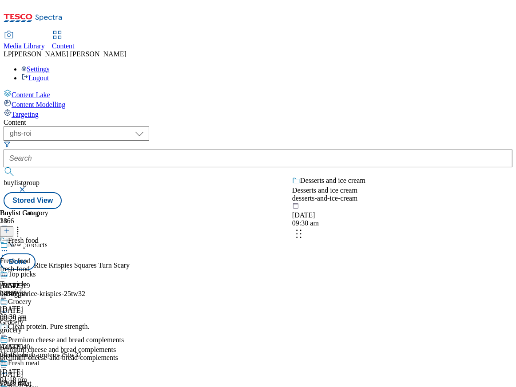
drag, startPoint x: 366, startPoint y: 315, endPoint x: 367, endPoint y: 201, distance: 114.1
click at [367, 201] on body "Icons icon_account icon_add icon_backward_link icon_basket icon_benefits icon_c…" at bounding box center [258, 106] width 509 height 205
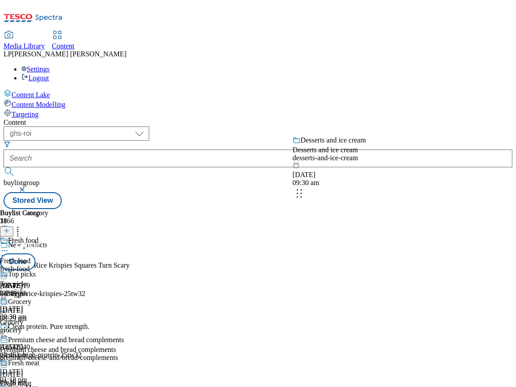
drag, startPoint x: 359, startPoint y: 250, endPoint x: 361, endPoint y: 181, distance: 69.3
click at [361, 181] on body "Icons icon_account icon_add icon_backward_link icon_basket icon_benefits icon_c…" at bounding box center [258, 106] width 509 height 205
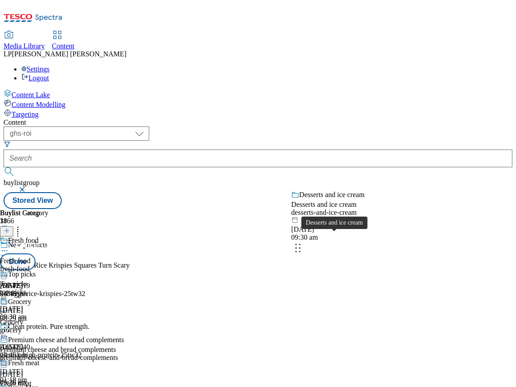
drag, startPoint x: 357, startPoint y: 278, endPoint x: 359, endPoint y: 203, distance: 75.5
click at [359, 203] on body "Icons icon_account icon_add icon_backward_link icon_basket icon_benefits icon_c…" at bounding box center [258, 106] width 509 height 205
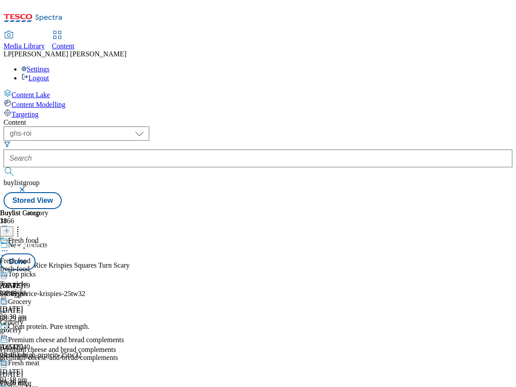
scroll to position [154, 0]
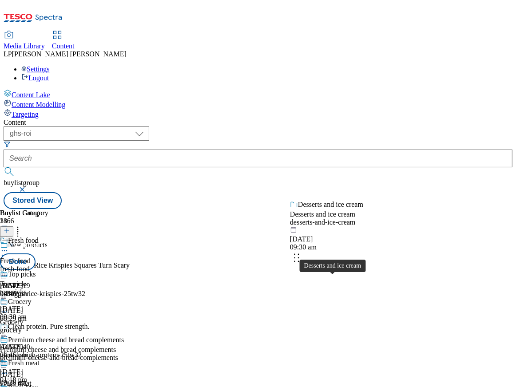
drag, startPoint x: 355, startPoint y: 286, endPoint x: 355, endPoint y: 215, distance: 71.0
click at [355, 209] on body "Icons icon_account icon_add icon_backward_link icon_basket icon_benefits icon_c…" at bounding box center [258, 106] width 509 height 205
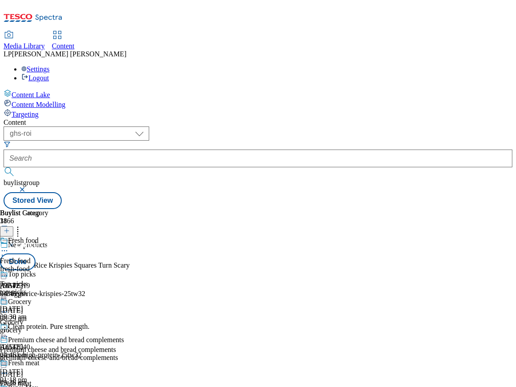
scroll to position [91, 0]
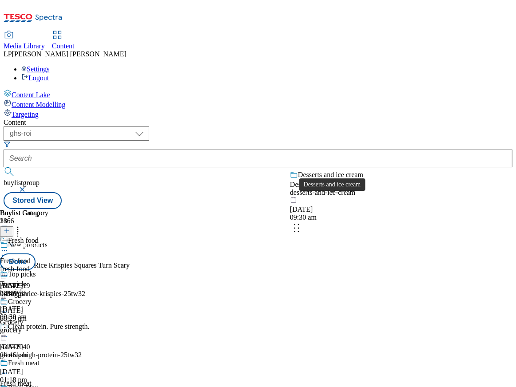
drag, startPoint x: 358, startPoint y: 262, endPoint x: 358, endPoint y: 200, distance: 62.6
click at [358, 200] on body "Icons icon_account icon_add icon_backward_link icon_basket icon_benefits icon_c…" at bounding box center [258, 106] width 509 height 205
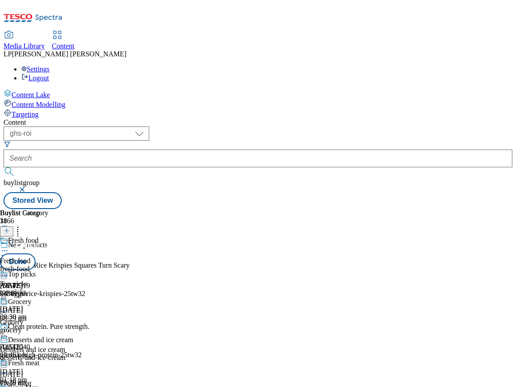
scroll to position [1394, 0]
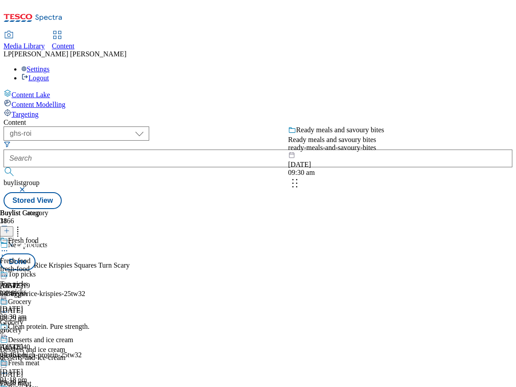
drag, startPoint x: 356, startPoint y: 253, endPoint x: 355, endPoint y: 173, distance: 79.5
click at [355, 173] on body "Icons icon_account icon_add icon_backward_link icon_basket icon_benefits icon_c…" at bounding box center [258, 106] width 509 height 205
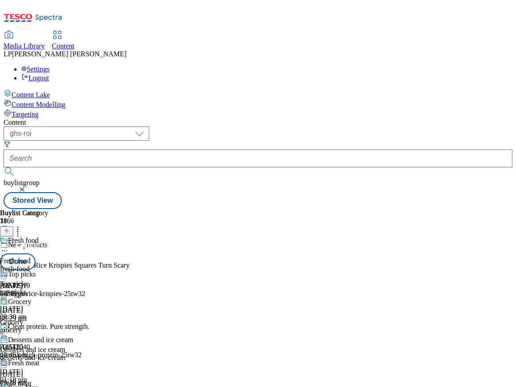
scroll to position [1215, 0]
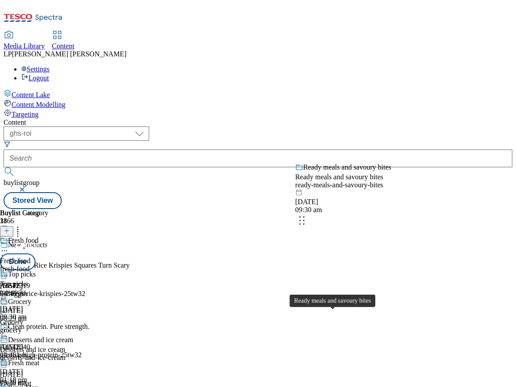
drag, startPoint x: 337, startPoint y: 320, endPoint x: 342, endPoint y: 194, distance: 126.1
click at [342, 194] on body "Icons icon_account icon_add icon_backward_link icon_basket icon_benefits icon_c…" at bounding box center [258, 106] width 509 height 205
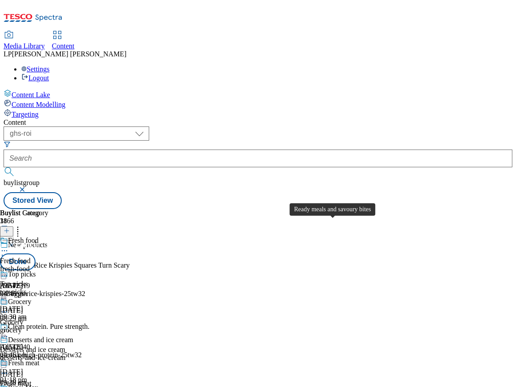
scroll to position [1217, 0]
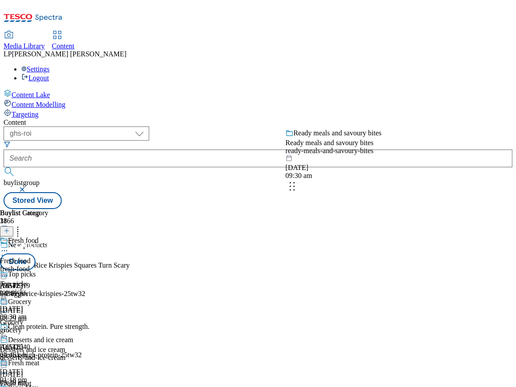
drag, startPoint x: 351, startPoint y: 242, endPoint x: 345, endPoint y: 163, distance: 79.2
click at [345, 163] on body "Icons icon_account icon_add icon_backward_link icon_basket icon_benefits icon_c…" at bounding box center [258, 106] width 509 height 205
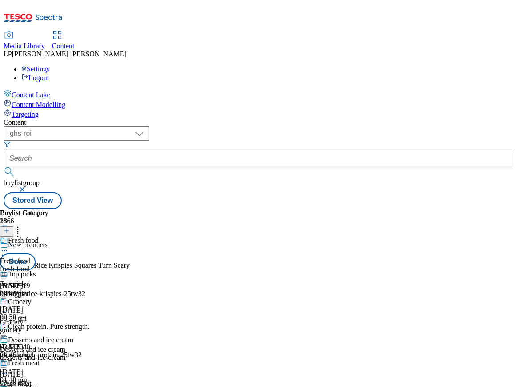
scroll to position [1132, 0]
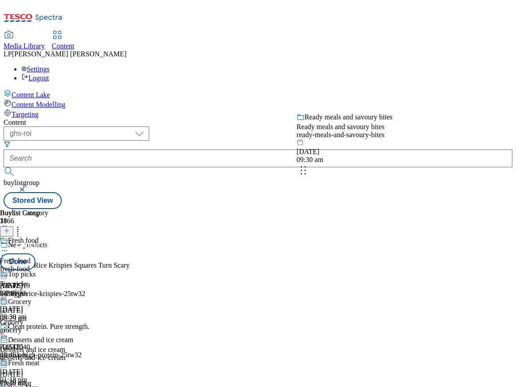
drag, startPoint x: 349, startPoint y: 251, endPoint x: 355, endPoint y: 175, distance: 76.6
click at [355, 175] on body "Icons icon_account icon_add icon_backward_link icon_basket icon_benefits icon_c…" at bounding box center [258, 106] width 509 height 205
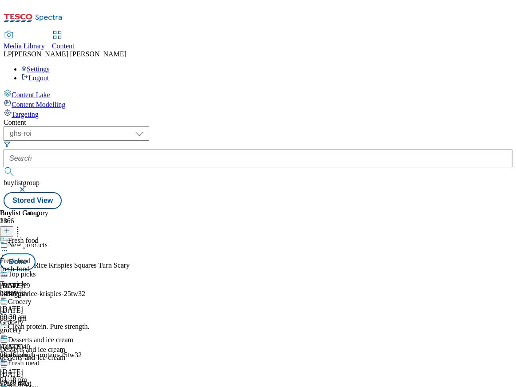
scroll to position [987, 0]
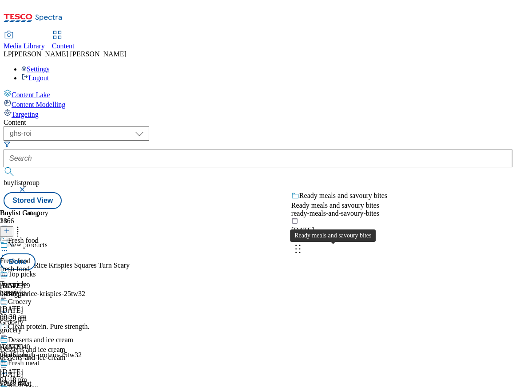
drag, startPoint x: 348, startPoint y: 283, endPoint x: 348, endPoint y: 197, distance: 85.2
click at [348, 197] on body "Icons icon_account icon_add icon_backward_link icon_basket icon_benefits icon_c…" at bounding box center [258, 106] width 509 height 205
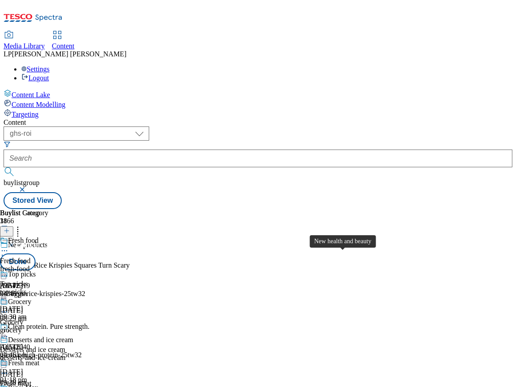
scroll to position [917, 0]
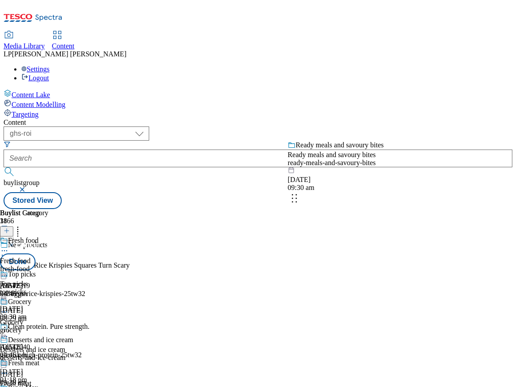
drag, startPoint x: 351, startPoint y: 269, endPoint x: 349, endPoint y: 174, distance: 94.6
click at [349, 174] on body "Icons icon_account icon_add icon_backward_link icon_basket icon_benefits icon_c…" at bounding box center [258, 106] width 509 height 205
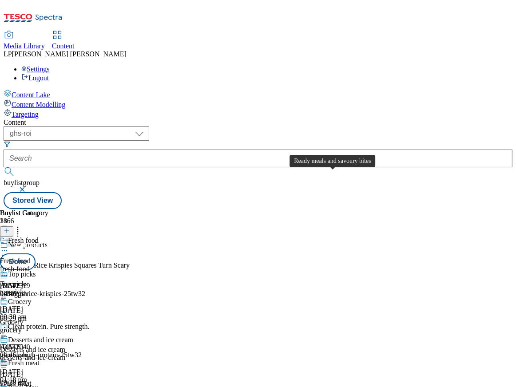
scroll to position [837, 0]
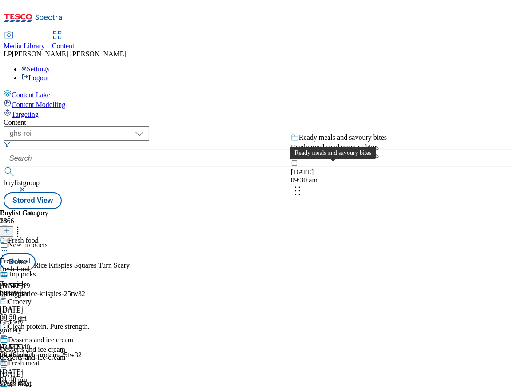
drag, startPoint x: 345, startPoint y: 246, endPoint x: 346, endPoint y: 169, distance: 77.7
click at [346, 169] on body "Icons icon_account icon_add icon_backward_link icon_basket icon_benefits icon_c…" at bounding box center [258, 106] width 509 height 205
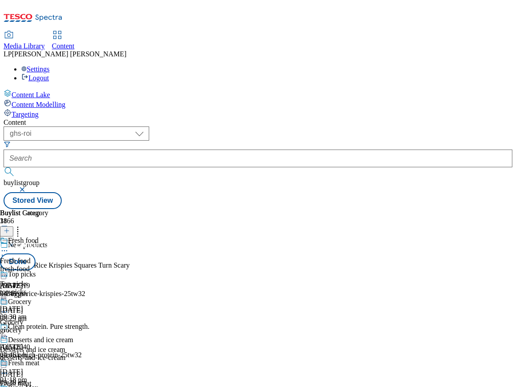
scroll to position [759, 0]
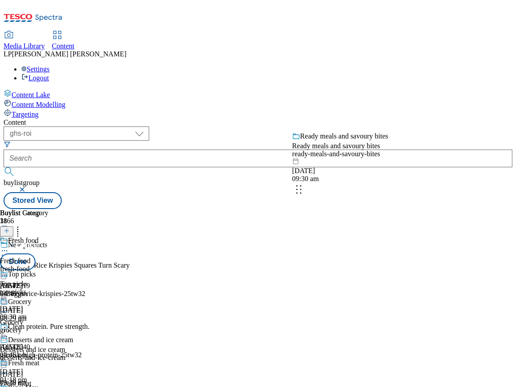
drag, startPoint x: 353, startPoint y: 243, endPoint x: 355, endPoint y: 166, distance: 76.8
click at [355, 166] on body "Icons icon_account icon_add icon_backward_link icon_basket icon_benefits icon_c…" at bounding box center [258, 106] width 509 height 205
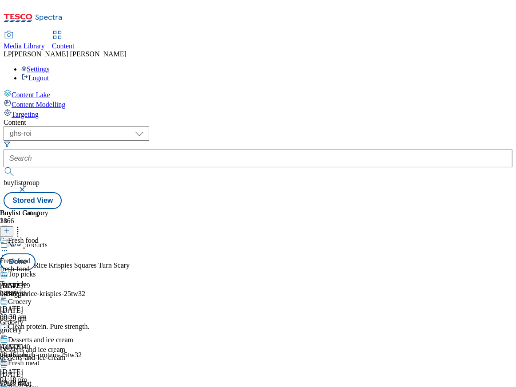
scroll to position [561, 0]
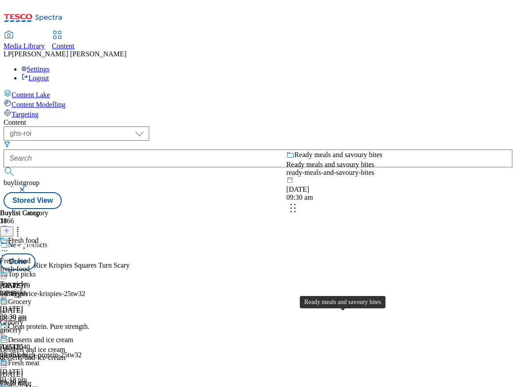
drag, startPoint x: 355, startPoint y: 322, endPoint x: 351, endPoint y: 169, distance: 153.2
click at [351, 169] on body "Icons icon_account icon_add icon_backward_link icon_basket icon_benefits icon_c…" at bounding box center [258, 106] width 509 height 205
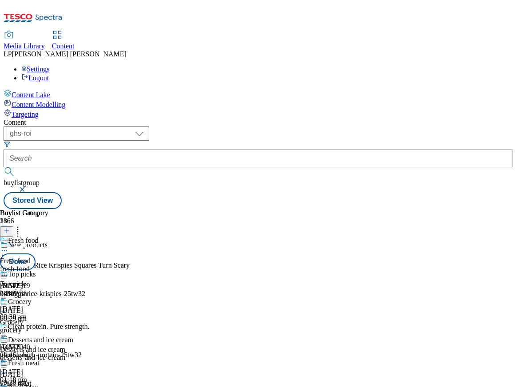
scroll to position [418, 0]
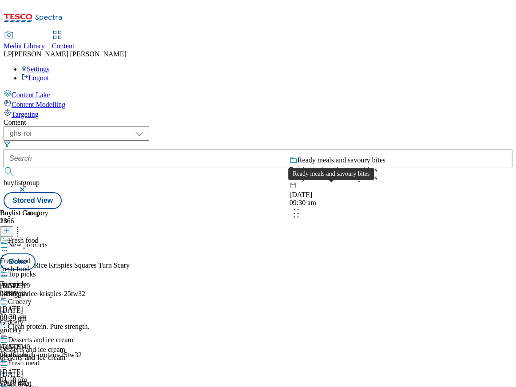
drag, startPoint x: 356, startPoint y: 290, endPoint x: 355, endPoint y: 181, distance: 109.2
click at [355, 181] on body "Icons icon_account icon_add icon_backward_link icon_basket icon_benefits icon_c…" at bounding box center [258, 106] width 509 height 205
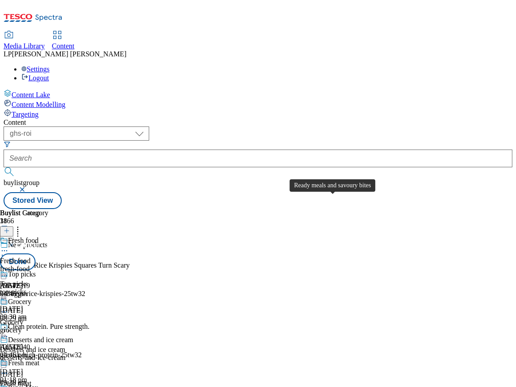
scroll to position [299, 0]
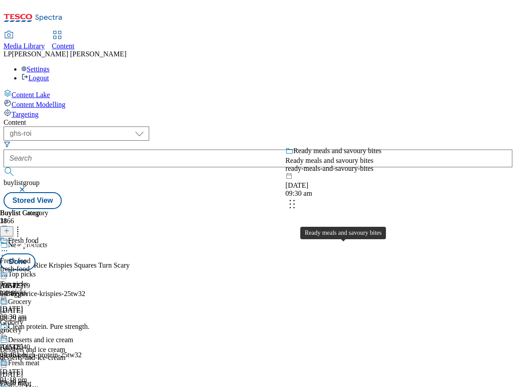
drag, startPoint x: 360, startPoint y: 309, endPoint x: 355, endPoint y: 163, distance: 146.1
click at [355, 163] on body "Icons icon_account icon_add icon_backward_link icon_basket icon_benefits icon_c…" at bounding box center [258, 106] width 509 height 205
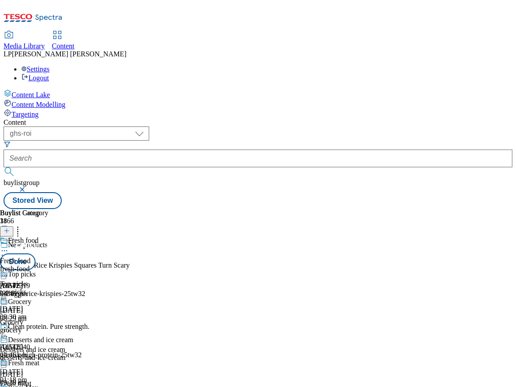
scroll to position [185, 0]
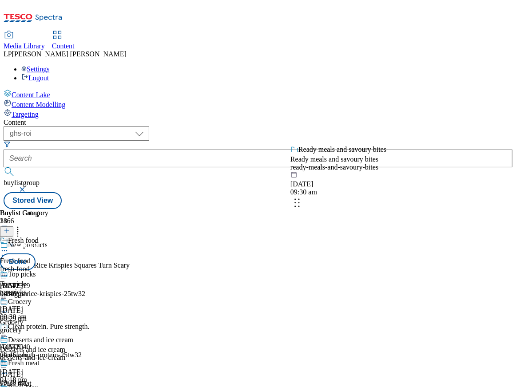
drag, startPoint x: 363, startPoint y: 276, endPoint x: 363, endPoint y: 197, distance: 79.9
click at [363, 197] on body "Icons icon_account icon_add icon_backward_link icon_basket icon_benefits icon_c…" at bounding box center [258, 106] width 509 height 205
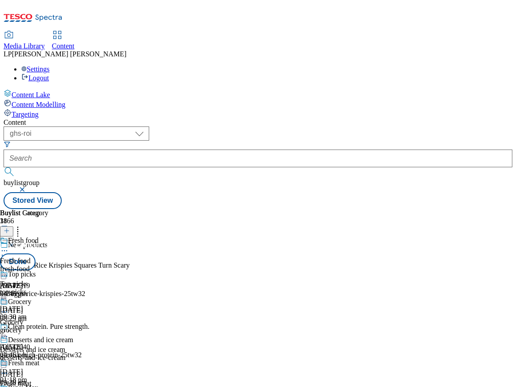
scroll to position [36, 0]
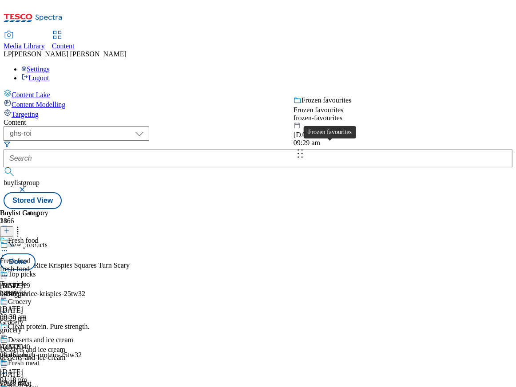
drag, startPoint x: 344, startPoint y: 292, endPoint x: 347, endPoint y: 132, distance: 160.7
click at [347, 132] on body "Icons icon_account icon_add icon_backward_link icon_basket icon_benefits icon_c…" at bounding box center [258, 106] width 509 height 205
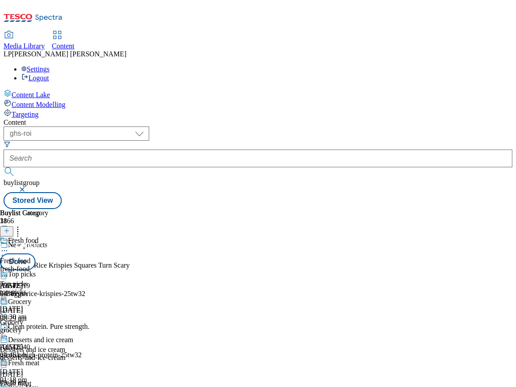
scroll to position [1253, 0]
drag, startPoint x: 344, startPoint y: 259, endPoint x: 343, endPoint y: 113, distance: 146.0
click at [343, 113] on body "Icons icon_account icon_add icon_backward_link icon_basket icon_benefits icon_c…" at bounding box center [258, 106] width 509 height 205
drag, startPoint x: 339, startPoint y: 208, endPoint x: 339, endPoint y: 130, distance: 78.1
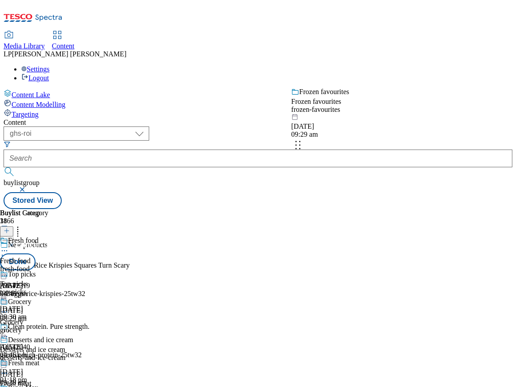
click at [339, 130] on body "Icons icon_account icon_add icon_backward_link icon_basket icon_benefits icon_c…" at bounding box center [258, 106] width 509 height 205
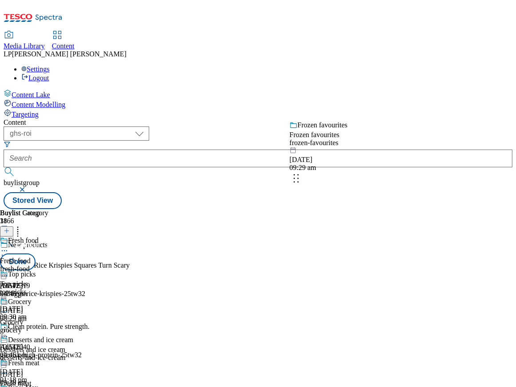
drag, startPoint x: 345, startPoint y: 252, endPoint x: 344, endPoint y: 157, distance: 94.5
click at [344, 157] on body "Icons icon_account icon_add icon_backward_link icon_basket icon_benefits icon_c…" at bounding box center [258, 106] width 509 height 205
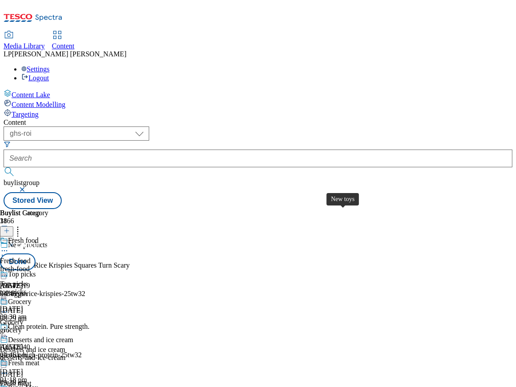
scroll to position [864, 0]
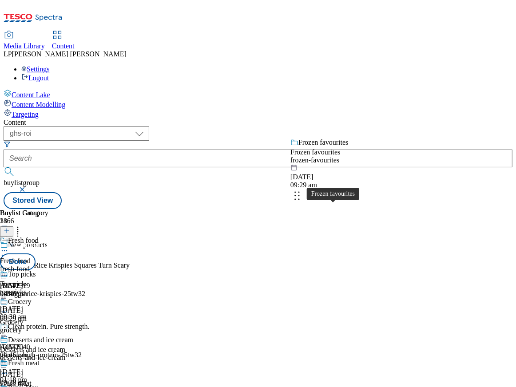
drag, startPoint x: 350, startPoint y: 269, endPoint x: 350, endPoint y: 164, distance: 105.2
click at [350, 164] on body "Icons icon_account icon_add icon_backward_link icon_basket icon_benefits icon_c…" at bounding box center [258, 106] width 509 height 205
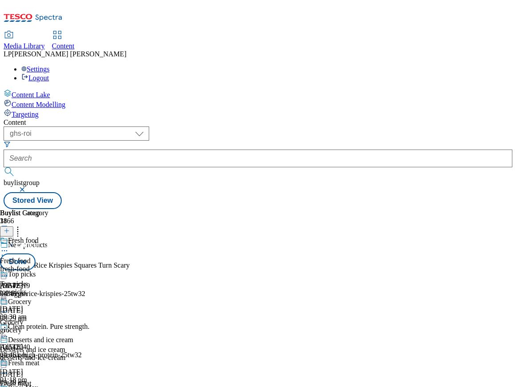
scroll to position [802, 0]
drag, startPoint x: 353, startPoint y: 259, endPoint x: 354, endPoint y: 174, distance: 84.8
click at [354, 174] on body "Icons icon_account icon_add icon_backward_link icon_basket icon_benefits icon_c…" at bounding box center [258, 106] width 509 height 205
drag, startPoint x: 361, startPoint y: 267, endPoint x: 359, endPoint y: 123, distance: 143.4
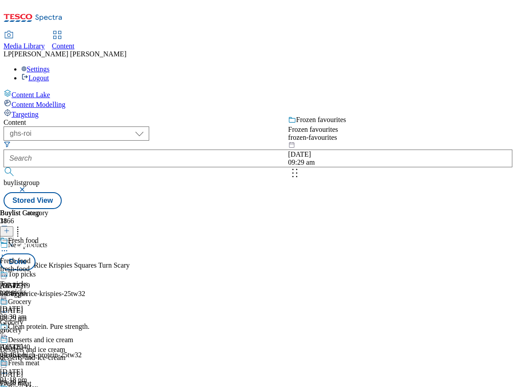
click at [359, 123] on body "Icons icon_account icon_add icon_backward_link icon_basket icon_benefits icon_c…" at bounding box center [258, 106] width 509 height 205
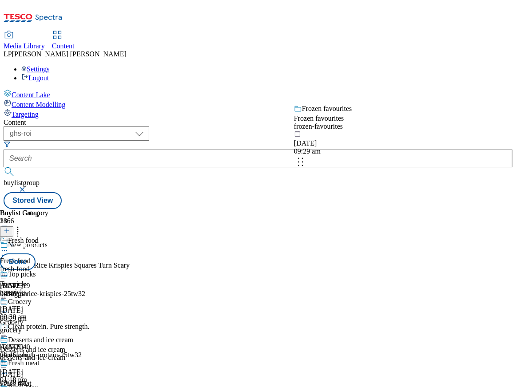
drag, startPoint x: 364, startPoint y: 260, endPoint x: 358, endPoint y: 169, distance: 91.6
click at [367, 145] on body "Icons icon_account icon_add icon_backward_link icon_basket icon_benefits icon_c…" at bounding box center [258, 106] width 509 height 205
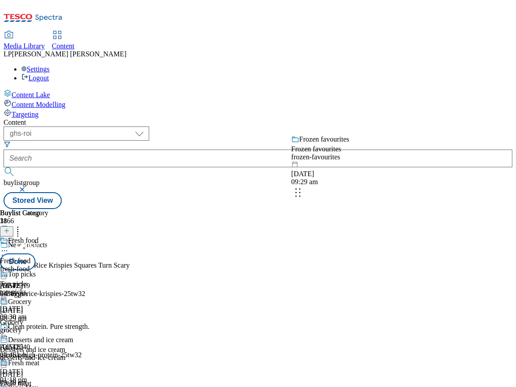
drag, startPoint x: 363, startPoint y: 349, endPoint x: 363, endPoint y: 178, distance: 171.3
click at [363, 178] on body "Icons icon_account icon_add icon_backward_link icon_basket icon_benefits icon_c…" at bounding box center [258, 106] width 509 height 205
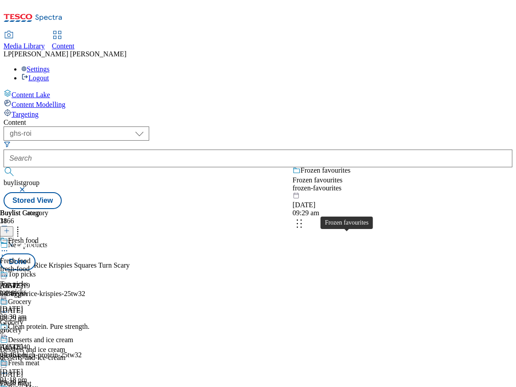
drag, startPoint x: 363, startPoint y: 291, endPoint x: 365, endPoint y: 181, distance: 110.1
click at [365, 181] on body "Icons icon_account icon_add icon_backward_link icon_basket icon_benefits icon_c…" at bounding box center [258, 106] width 509 height 205
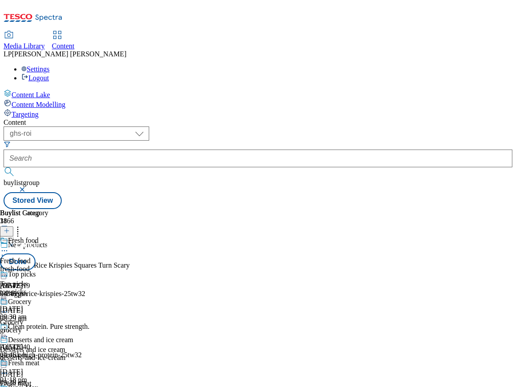
scroll to position [738, 0]
drag, startPoint x: 334, startPoint y: 298, endPoint x: 336, endPoint y: 145, distance: 152.7
click at [336, 145] on body "Icons icon_account icon_add icon_backward_link icon_basket icon_benefits icon_c…" at bounding box center [258, 106] width 509 height 205
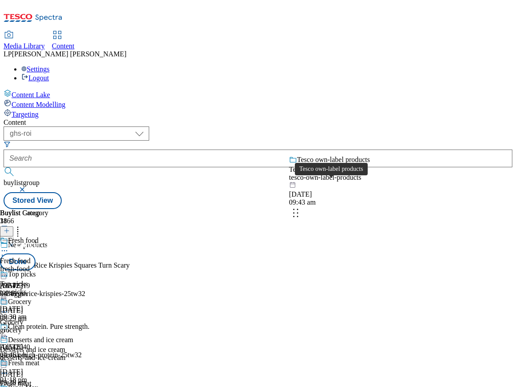
drag, startPoint x: 356, startPoint y: 267, endPoint x: 355, endPoint y: 187, distance: 79.4
click at [355, 187] on body "Icons icon_account icon_add icon_backward_link icon_basket icon_benefits icon_c…" at bounding box center [258, 106] width 509 height 205
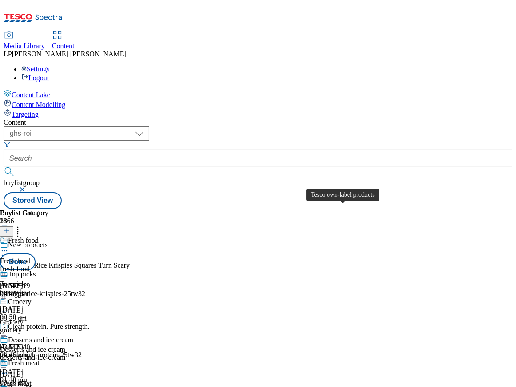
scroll to position [446, 0]
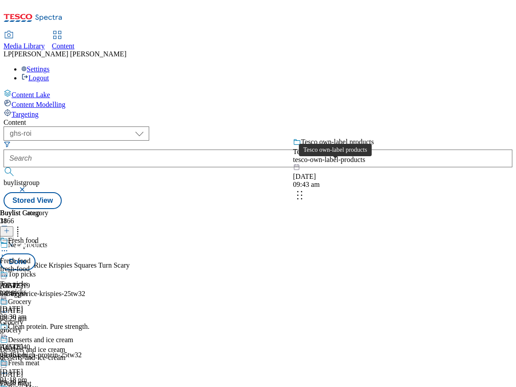
drag, startPoint x: 348, startPoint y: 315, endPoint x: 351, endPoint y: 161, distance: 154.0
click at [351, 161] on body "Icons icon_account icon_add icon_backward_link icon_basket icon_benefits icon_c…" at bounding box center [258, 106] width 509 height 205
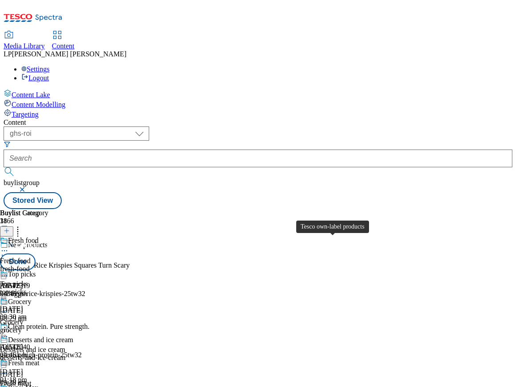
scroll to position [323, 0]
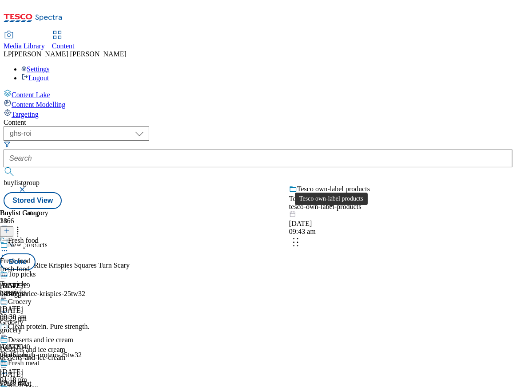
drag, startPoint x: 354, startPoint y: 261, endPoint x: 352, endPoint y: 200, distance: 60.4
click at [352, 200] on body "Icons icon_account icon_add icon_backward_link icon_basket icon_benefits icon_c…" at bounding box center [258, 106] width 509 height 205
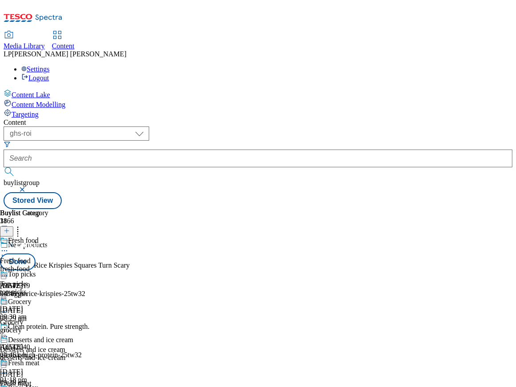
scroll to position [935, 0]
drag, startPoint x: 346, startPoint y: 226, endPoint x: 346, endPoint y: 155, distance: 70.6
click at [346, 155] on body "Icons icon_account icon_add icon_backward_link icon_basket icon_benefits icon_c…" at bounding box center [258, 106] width 509 height 205
drag, startPoint x: 341, startPoint y: 199, endPoint x: 344, endPoint y: 148, distance: 51.1
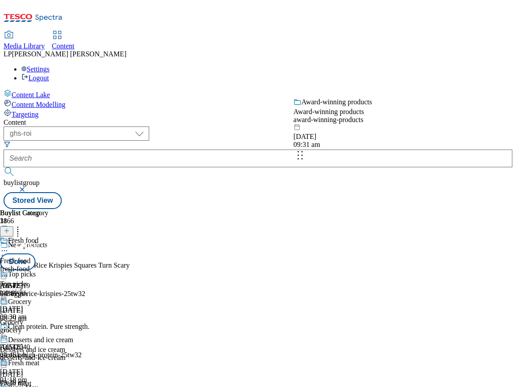
click at [344, 148] on body "Icons icon_account icon_add icon_backward_link icon_basket icon_benefits icon_c…" at bounding box center [258, 106] width 509 height 205
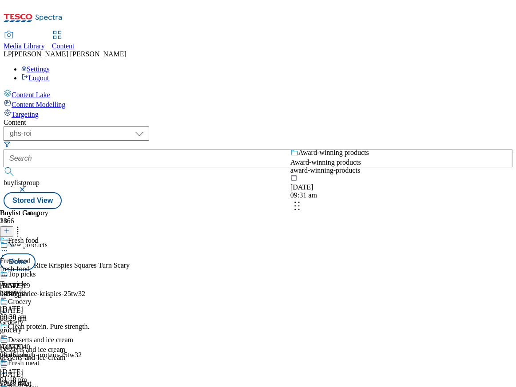
drag, startPoint x: 352, startPoint y: 220, endPoint x: 351, endPoint y: 157, distance: 62.6
click at [351, 157] on body "Icons icon_account icon_add icon_backward_link icon_basket icon_benefits icon_c…" at bounding box center [258, 106] width 509 height 205
drag, startPoint x: 355, startPoint y: 206, endPoint x: 355, endPoint y: 150, distance: 56.4
click at [355, 150] on body "Icons icon_account icon_add icon_backward_link icon_basket icon_benefits icon_c…" at bounding box center [258, 106] width 509 height 205
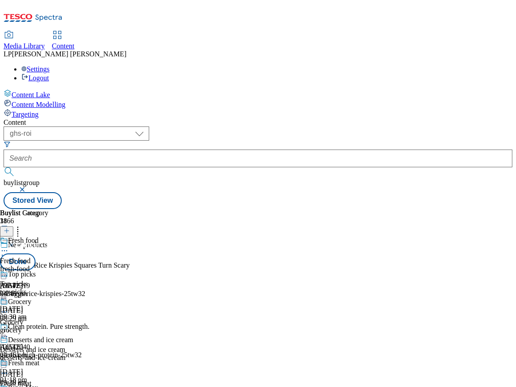
scroll to position [593, 0]
drag, startPoint x: 355, startPoint y: 199, endPoint x: 354, endPoint y: 131, distance: 67.9
click at [354, 131] on body "Icons icon_account icon_add icon_backward_link icon_basket icon_benefits icon_c…" at bounding box center [258, 106] width 509 height 205
drag, startPoint x: 357, startPoint y: 226, endPoint x: 351, endPoint y: 165, distance: 62.0
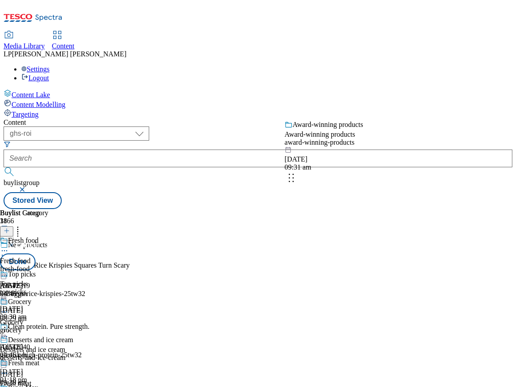
click at [351, 165] on body "Icons icon_account icon_add icon_backward_link icon_basket icon_benefits icon_c…" at bounding box center [258, 106] width 509 height 205
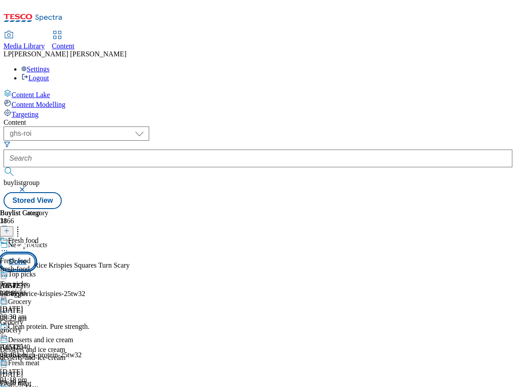
click at [36, 253] on button "Done" at bounding box center [18, 261] width 36 height 17
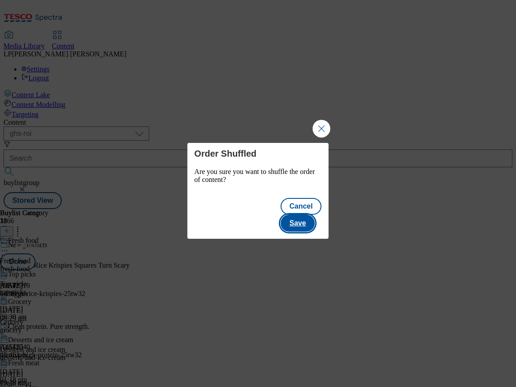
click at [312, 215] on button "Save" at bounding box center [297, 223] width 34 height 17
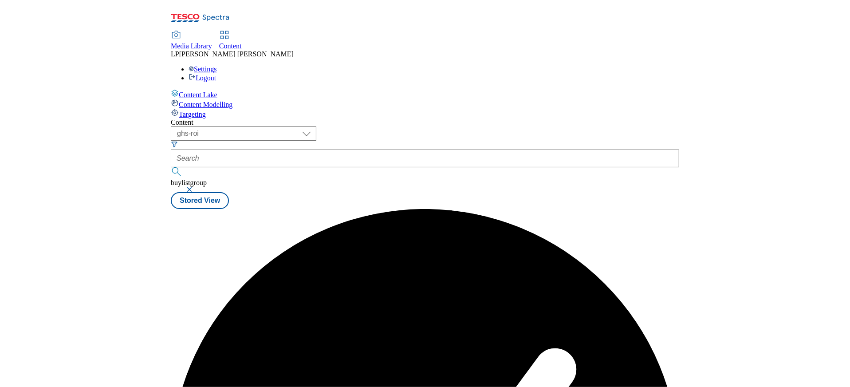
scroll to position [0, 0]
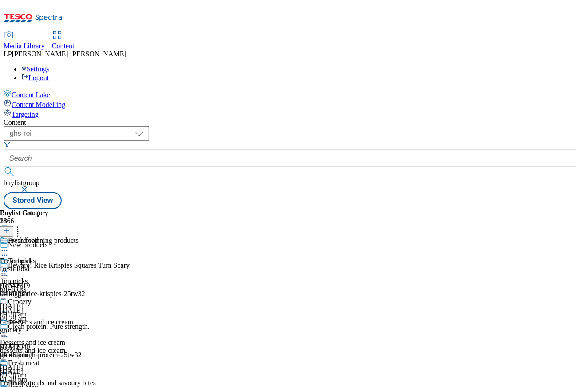
click at [402, 126] on div "( optional ) dotcom-cz dotcom-hu dotcom-sk fnf-uk ghs-roi ghs-uk group-comms ig…" at bounding box center [290, 167] width 573 height 83
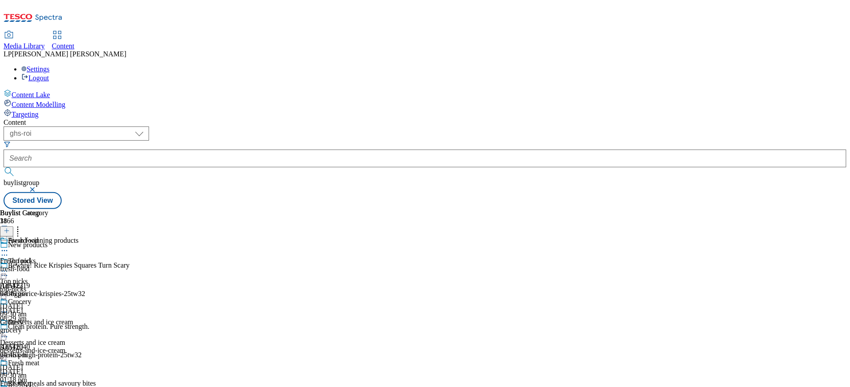
scroll to position [685, 0]
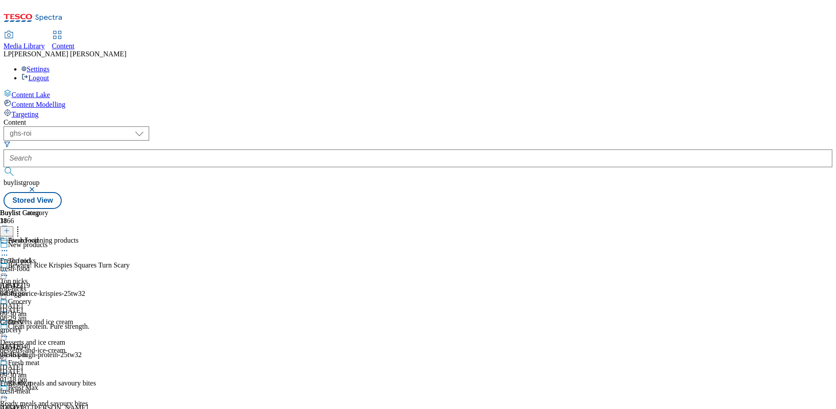
scroll to position [1413, 0]
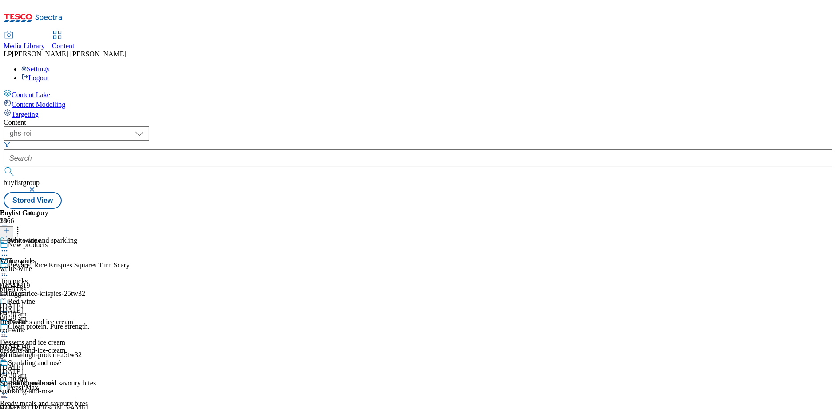
scroll to position [427, 0]
click at [462, 118] on div "Content" at bounding box center [418, 122] width 829 height 8
click at [411, 126] on div "( optional ) dotcom-cz dotcom-hu dotcom-sk fnf-uk ghs-roi ghs-uk group-comms ig…" at bounding box center [418, 167] width 829 height 83
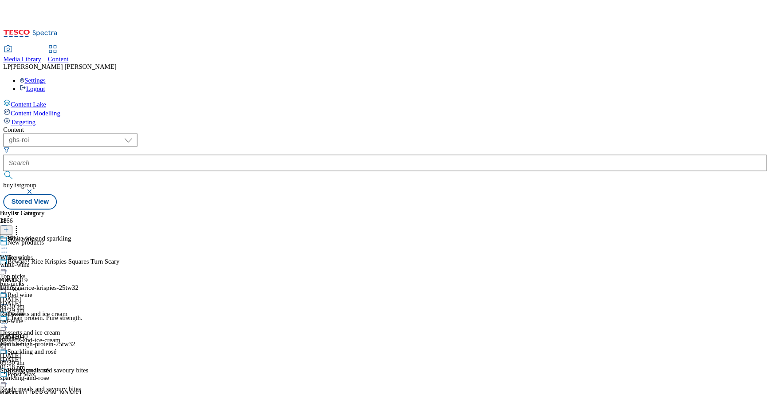
scroll to position [51, 0]
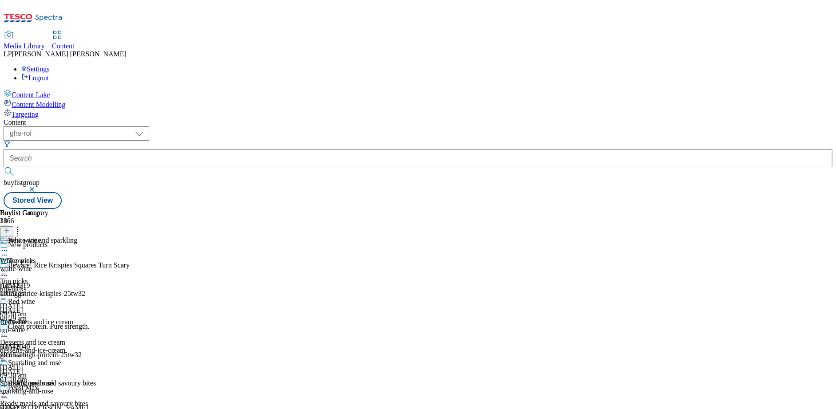
click at [9, 328] on icon at bounding box center [4, 332] width 9 height 9
click at [124, 257] on div "Top picks Top picks top-picks 17 Sept 2025 09:30 am" at bounding box center [62, 287] width 124 height 61
click at [124, 318] on div "Desserts and ice cream Desserts and ice cream desserts-and-ice-cream 17 Sept 20…" at bounding box center [62, 348] width 124 height 61
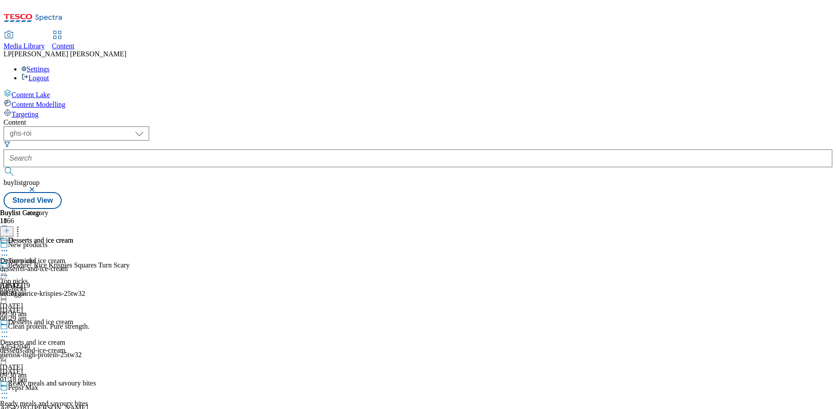
click at [405, 126] on div "( optional ) dotcom-cz dotcom-hu dotcom-sk fnf-uk ghs-roi ghs-uk group-comms ig…" at bounding box center [418, 167] width 829 height 83
click at [22, 225] on icon at bounding box center [17, 229] width 9 height 9
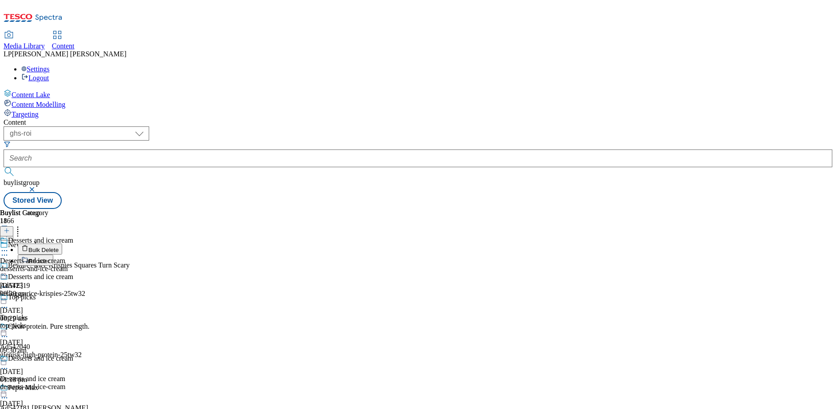
click at [400, 126] on div "( optional ) dotcom-cz dotcom-hu dotcom-sk fnf-uk ghs-roi ghs-uk group-comms ig…" at bounding box center [418, 167] width 829 height 83
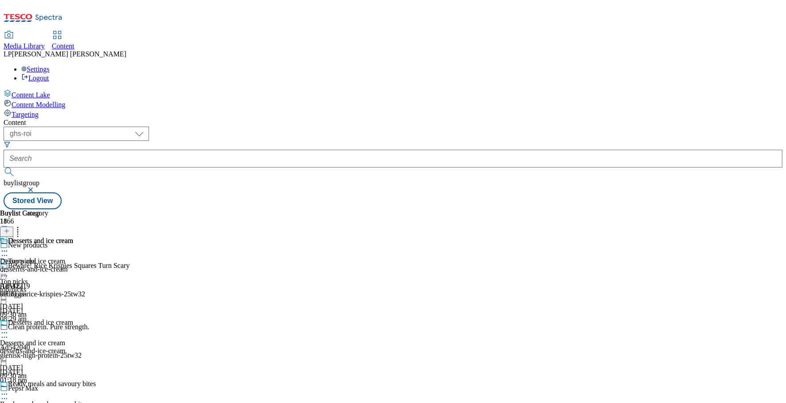
scroll to position [51, 0]
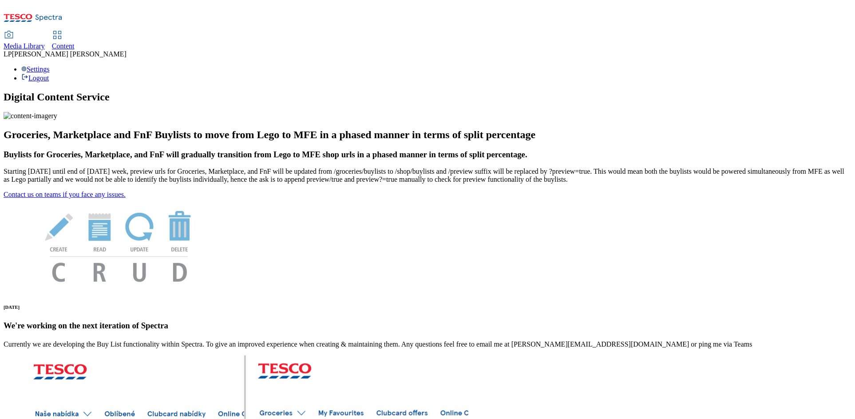
click at [45, 42] on span "Media Library" at bounding box center [24, 46] width 41 height 8
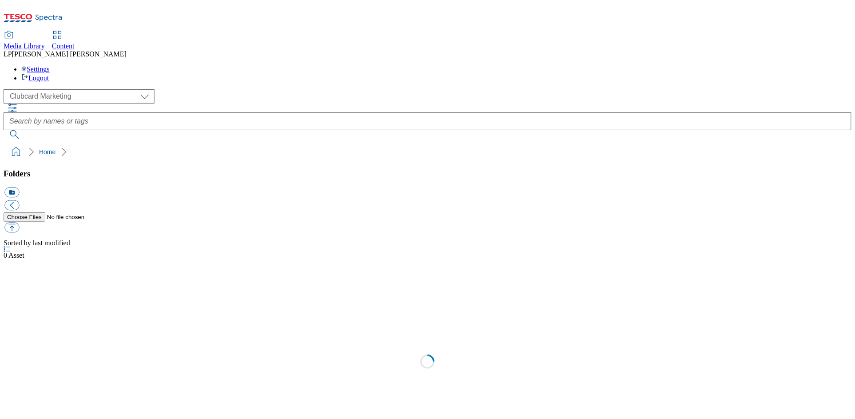
scroll to position [0, 0]
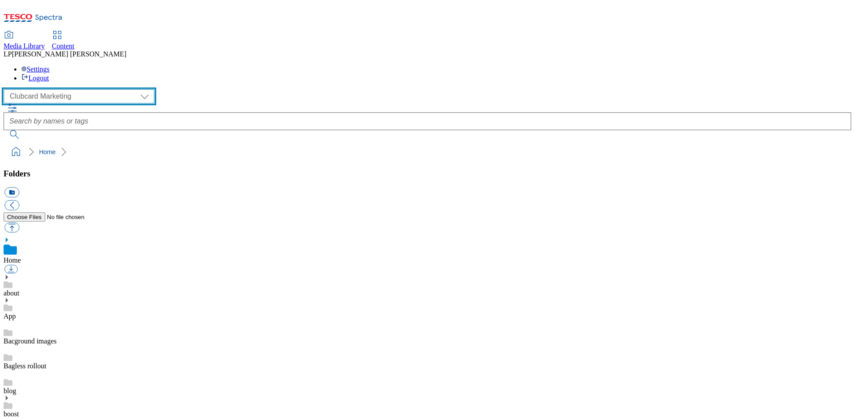
click at [67, 89] on select "Clubcard Marketing Demo Dotcom [GEOGRAPHIC_DATA] Emails GHS Marketing UK GHS Pr…" at bounding box center [79, 96] width 151 height 14
select select "flare-ghs-roi"
click at [6, 89] on select "Clubcard Marketing Demo Dotcom [GEOGRAPHIC_DATA] Emails GHS Marketing UK GHS Pr…" at bounding box center [79, 96] width 151 height 14
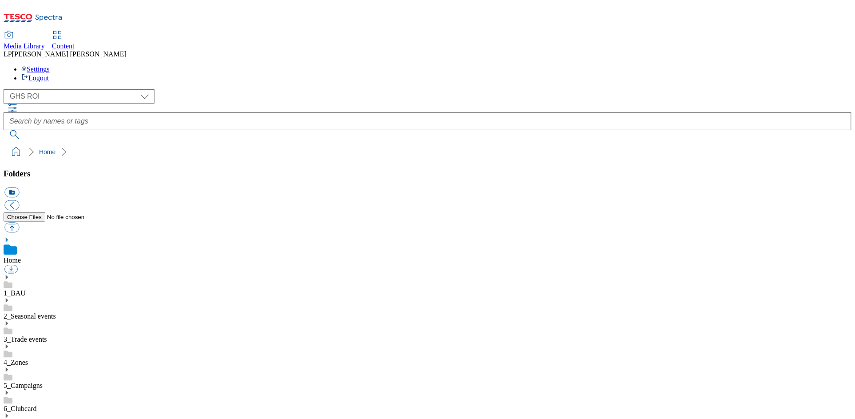
click at [10, 343] on icon at bounding box center [7, 346] width 6 height 6
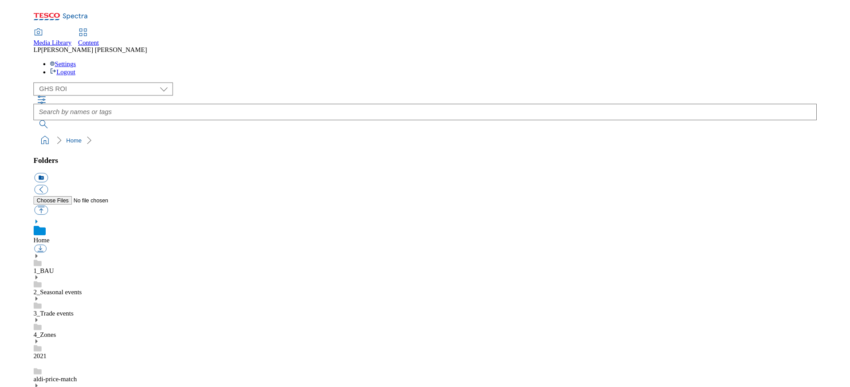
scroll to position [424, 0]
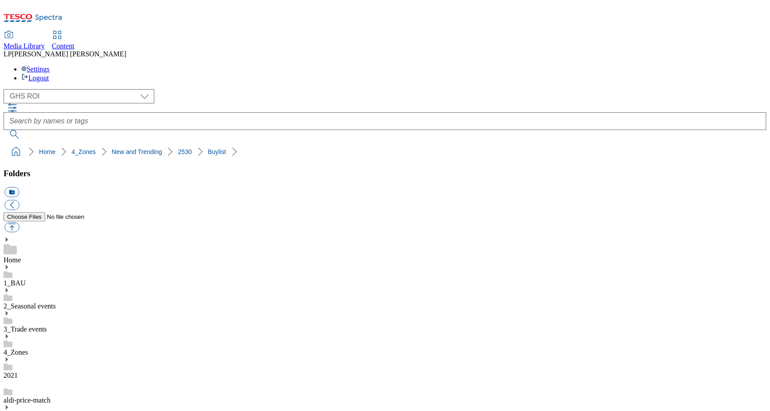
scroll to position [424, 0]
